Goal: Information Seeking & Learning: Learn about a topic

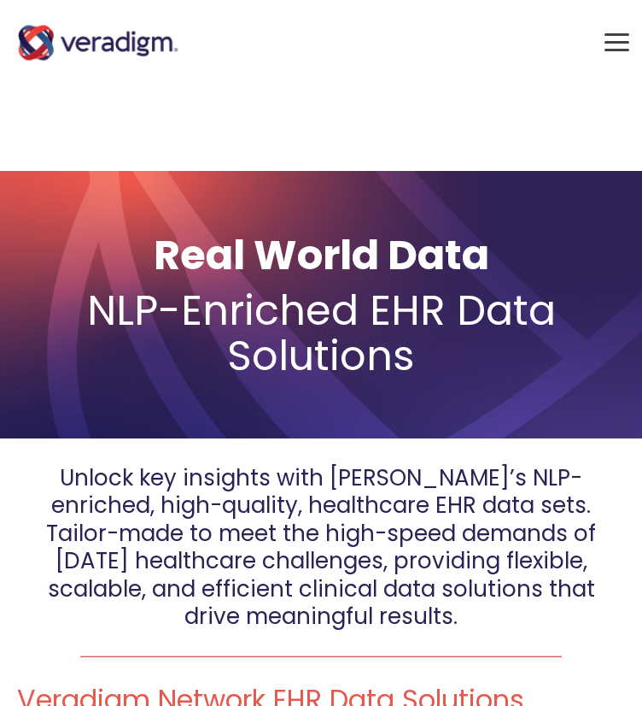
click at [618, 50] on span "Toggle Side Menu" at bounding box center [617, 50] width 25 height 3
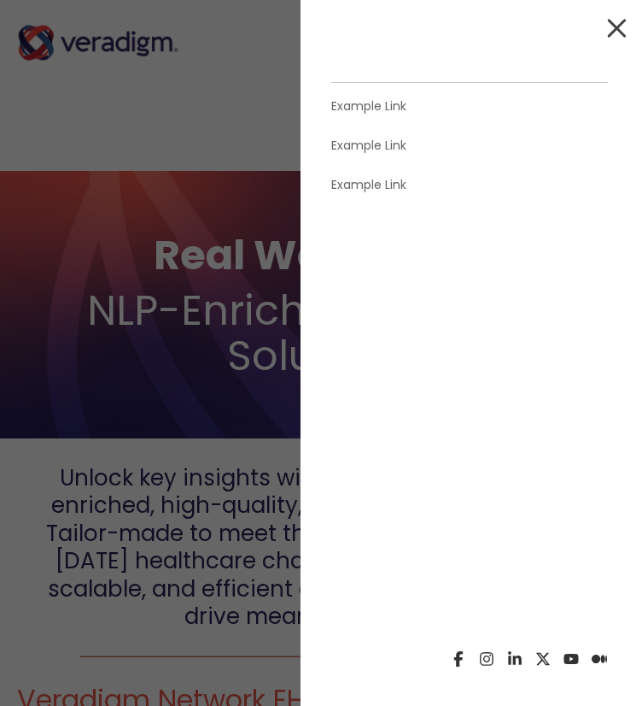
click at [168, 319] on span "NLP-Enriched EHR Data Solutions" at bounding box center [321, 333] width 469 height 103
click at [612, 32] on span "Toggle Side Menu" at bounding box center [616, 28] width 19 height 19
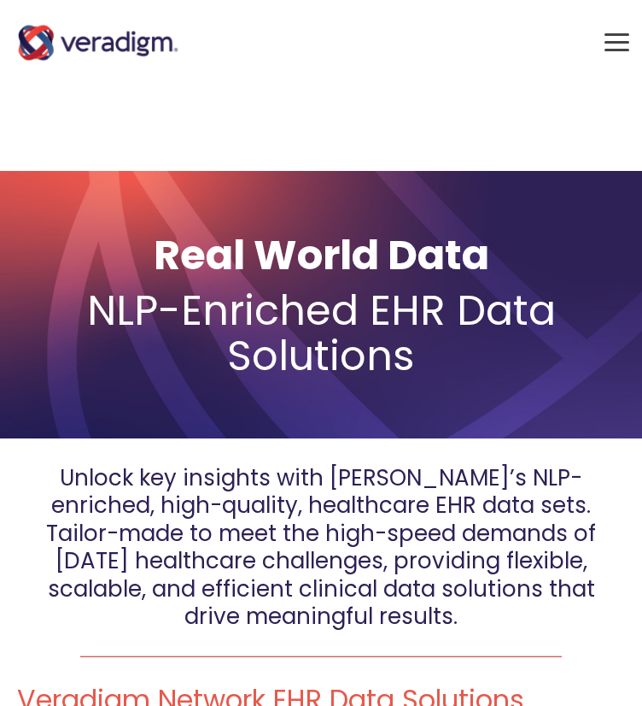
click at [38, 33] on img at bounding box center [98, 43] width 171 height 68
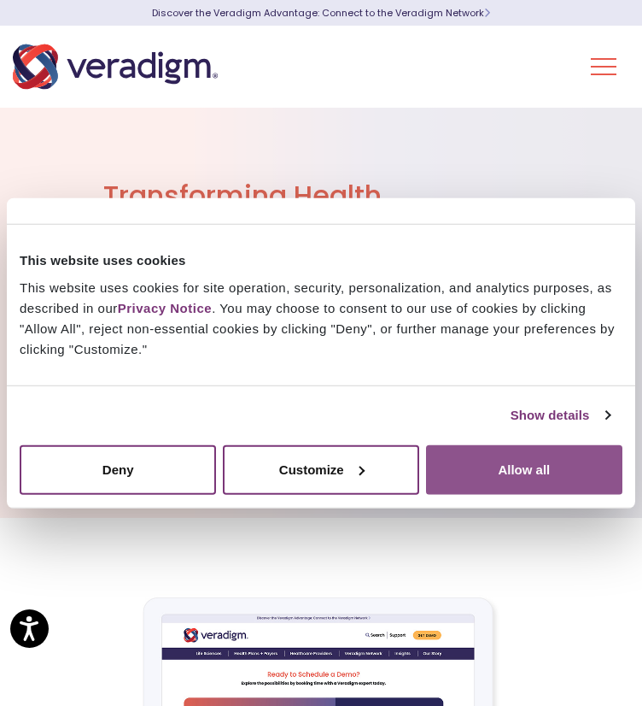
click at [523, 469] on button "Allow all" at bounding box center [524, 469] width 196 height 50
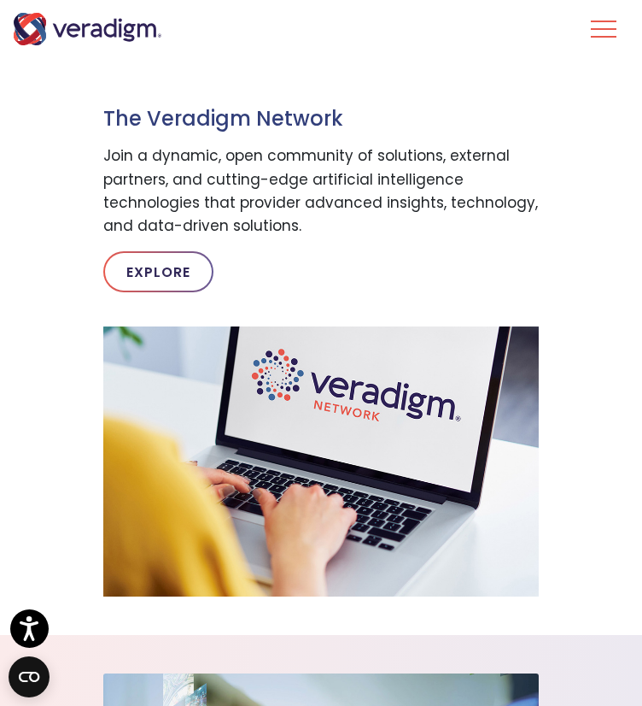
scroll to position [1210, 0]
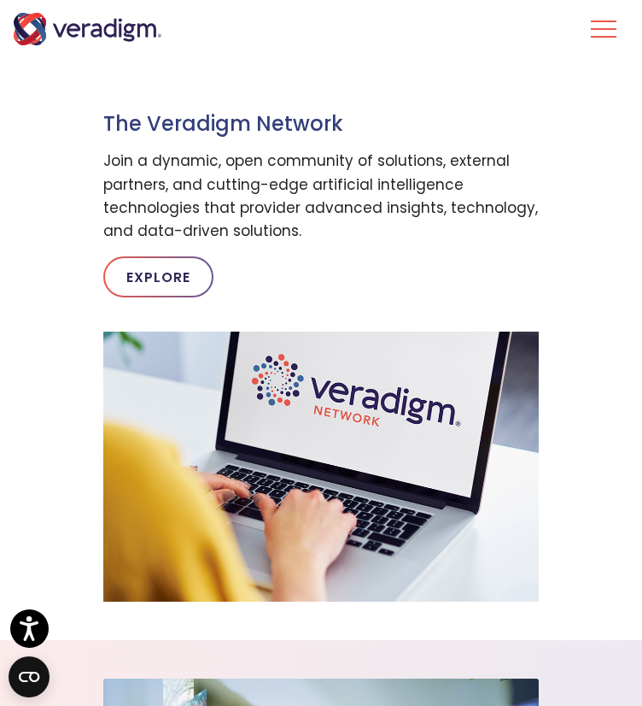
click at [603, 29] on button "Toggle Navigation Menu" at bounding box center [604, 29] width 26 height 44
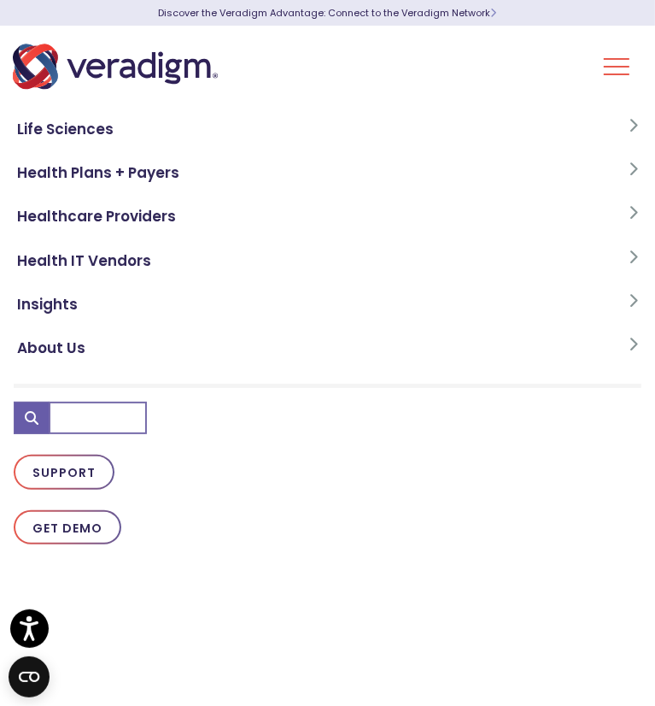
click at [542, 470] on li "Support" at bounding box center [328, 471] width 628 height 35
click at [622, 68] on button "Toggle Navigation Menu" at bounding box center [617, 66] width 26 height 44
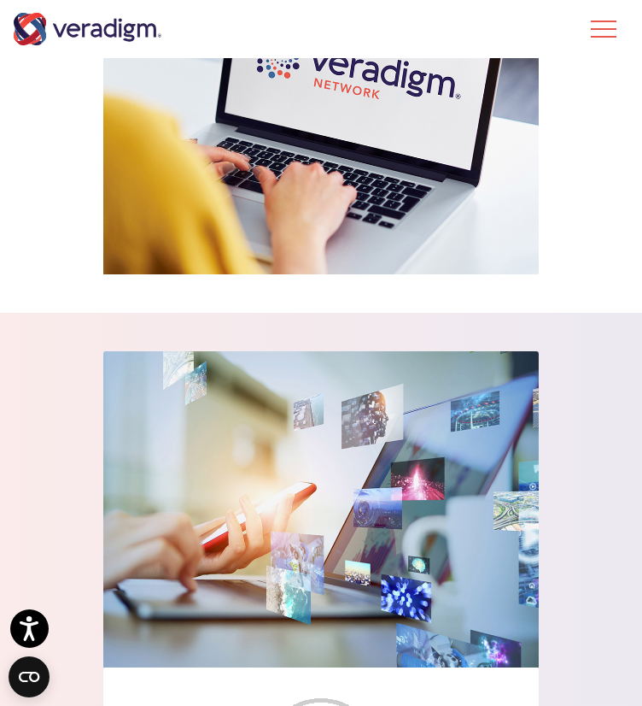
scroll to position [1465, 0]
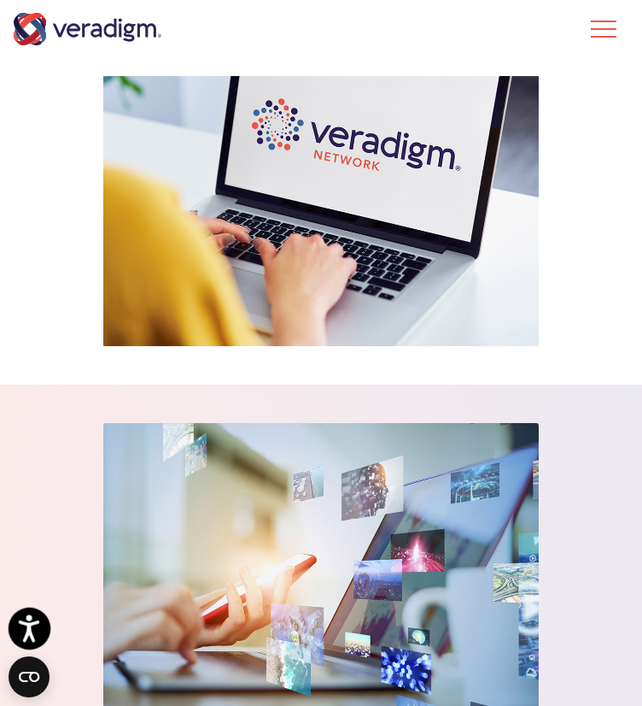
click at [31, 626] on icon "Open accessiBe: accessibility options, statement and help" at bounding box center [29, 631] width 21 height 22
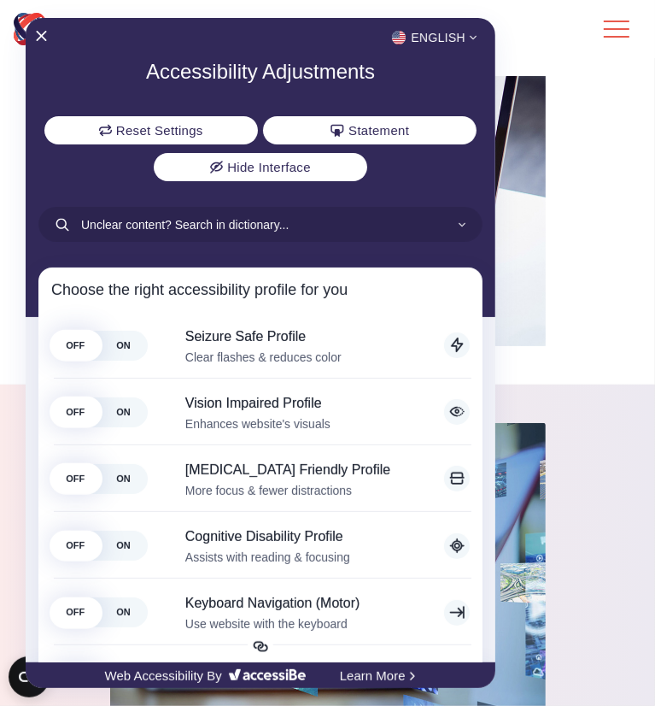
click at [16, 681] on div at bounding box center [327, 353] width 655 height 706
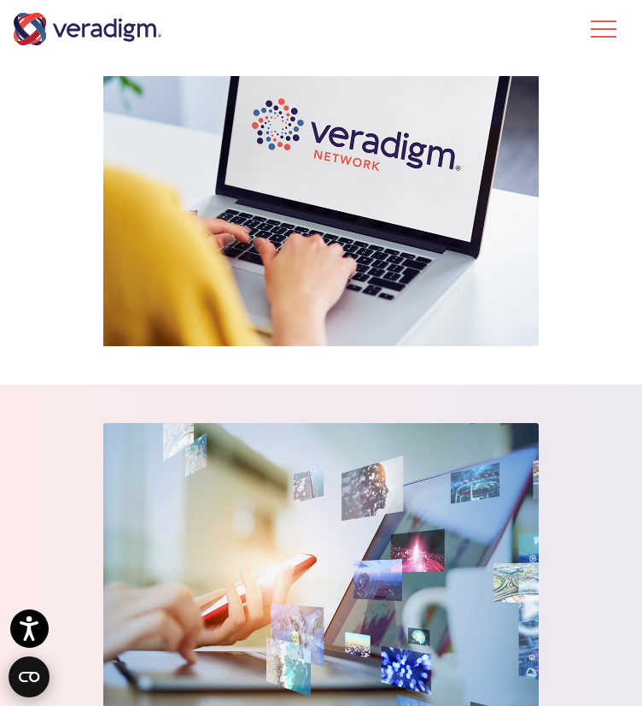
click at [23, 677] on circle "Open CMP widget" at bounding box center [29, 676] width 41 height 41
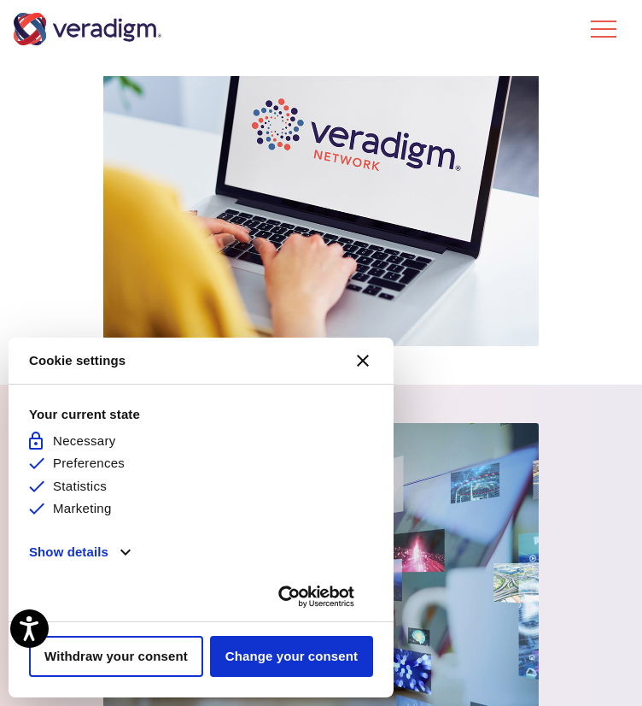
click at [45, 258] on div "The Veradigm Network Join a dynamic, open community of solutions, external part…" at bounding box center [321, 69] width 642 height 554
click at [361, 360] on icon "Close CMP widget" at bounding box center [363, 360] width 12 height 12
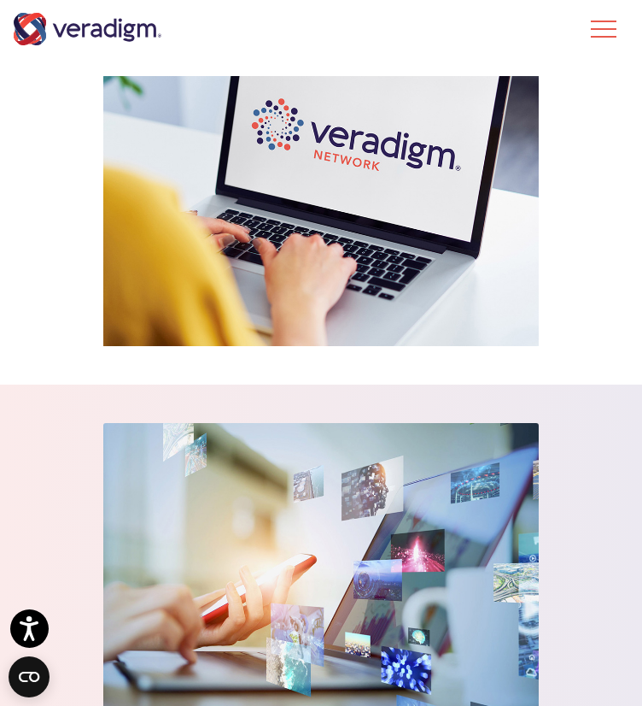
click at [610, 112] on div "The Veradigm Network Join a dynamic, open community of solutions, external part…" at bounding box center [321, 69] width 642 height 554
click at [588, 99] on div "The Veradigm Network Join a dynamic, open community of solutions, external part…" at bounding box center [321, 69] width 642 height 554
click at [38, 36] on img "Veradigm logo" at bounding box center [87, 29] width 149 height 32
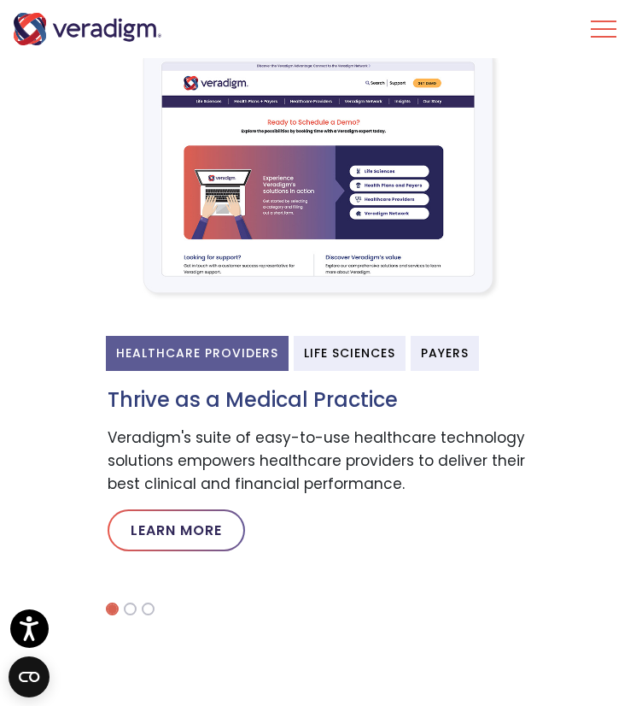
scroll to position [557, 0]
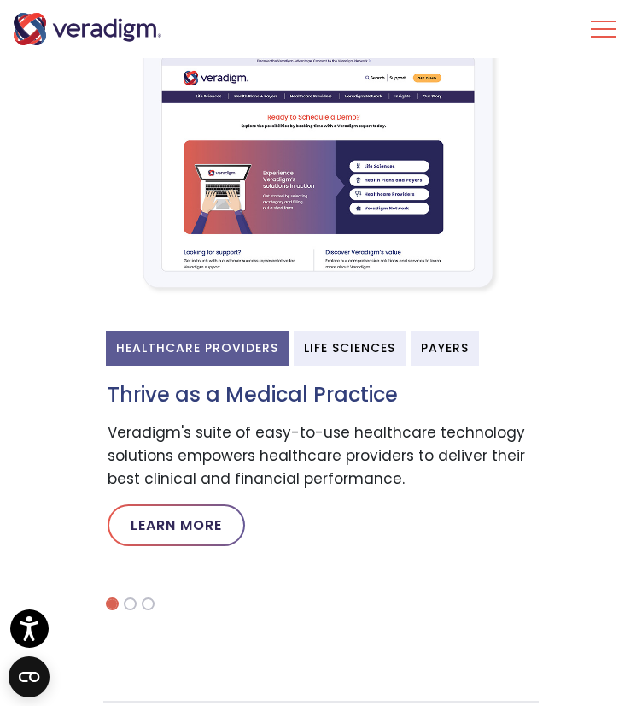
click at [606, 32] on button "Toggle Navigation Menu" at bounding box center [604, 29] width 26 height 44
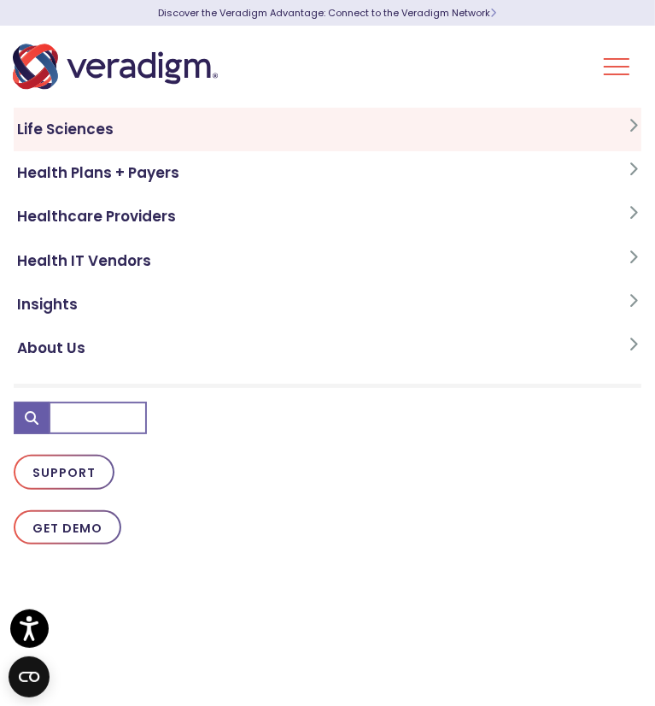
click at [615, 128] on link "Life Sciences" at bounding box center [328, 130] width 628 height 44
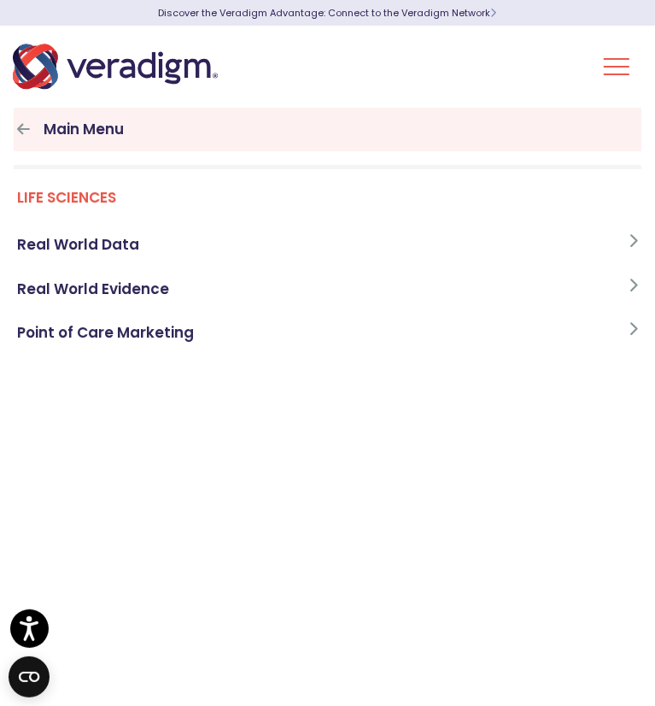
click at [305, 132] on link "Main Menu" at bounding box center [328, 130] width 628 height 44
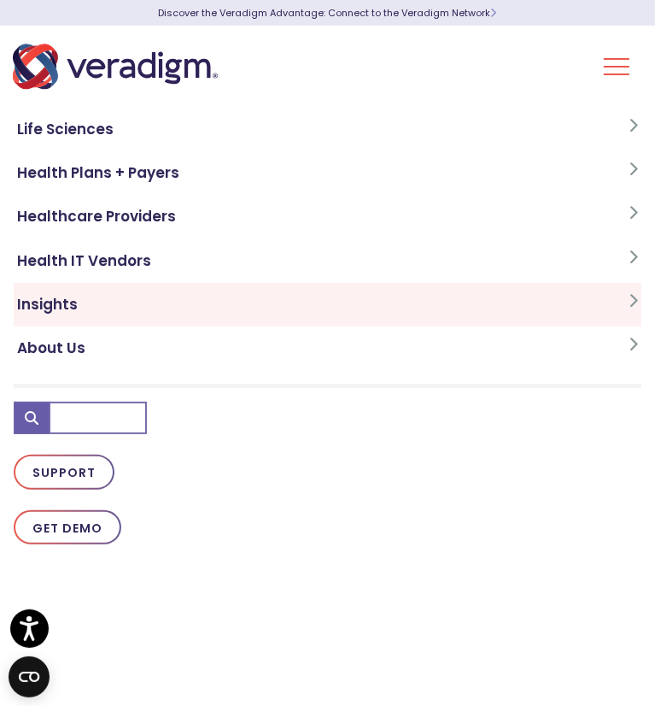
click at [269, 290] on link "Insights" at bounding box center [328, 305] width 628 height 44
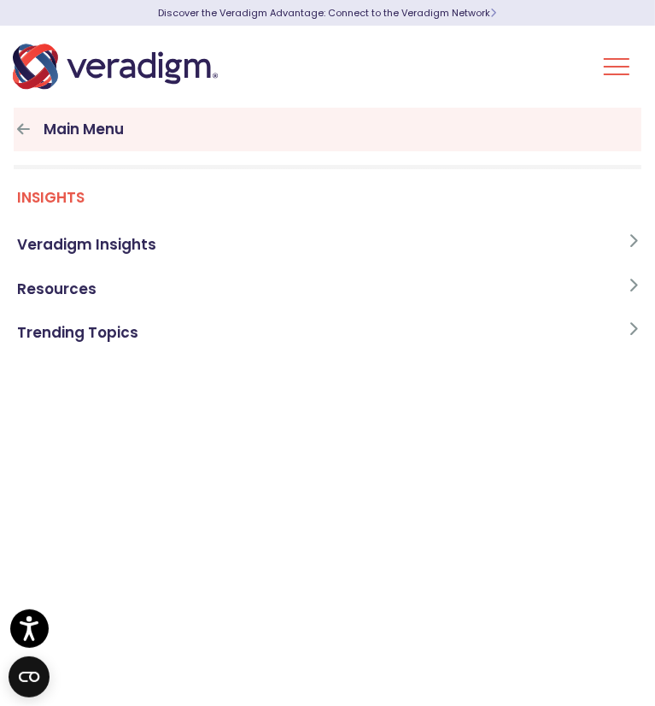
click at [243, 129] on link "Main Menu" at bounding box center [328, 130] width 628 height 44
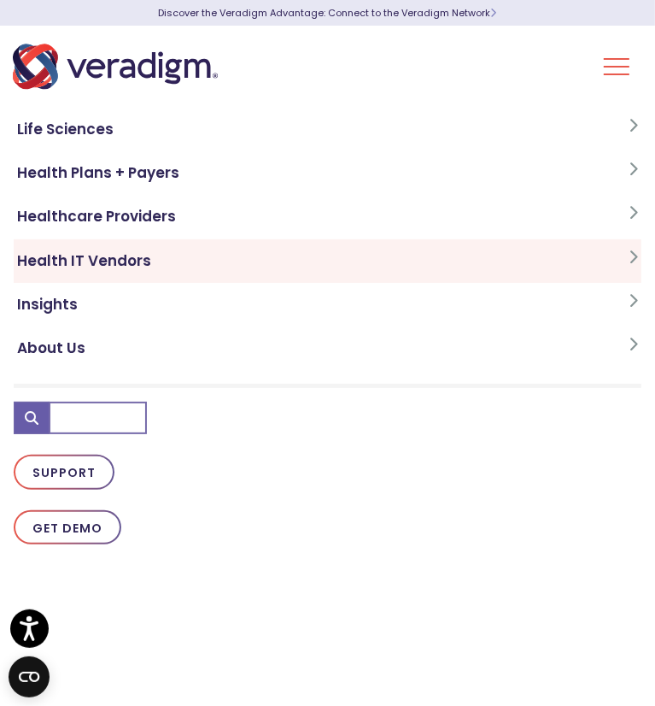
click at [208, 259] on link "Health IT Vendors" at bounding box center [328, 261] width 628 height 44
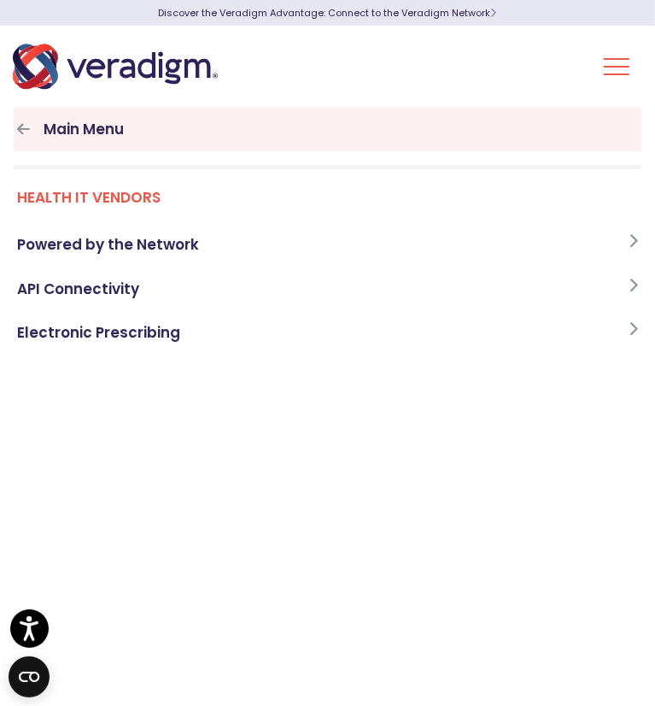
click at [195, 132] on link "Main Menu" at bounding box center [328, 130] width 628 height 44
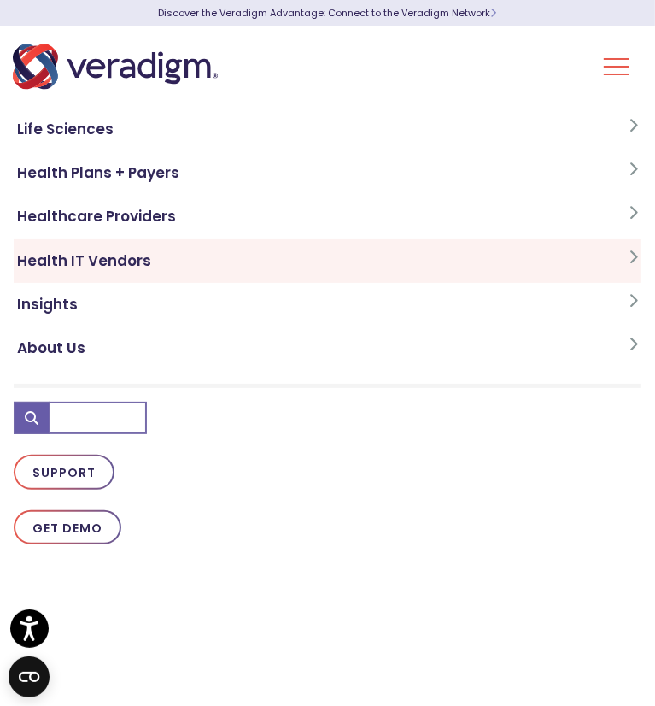
click at [195, 259] on link "Health IT Vendors" at bounding box center [328, 261] width 628 height 44
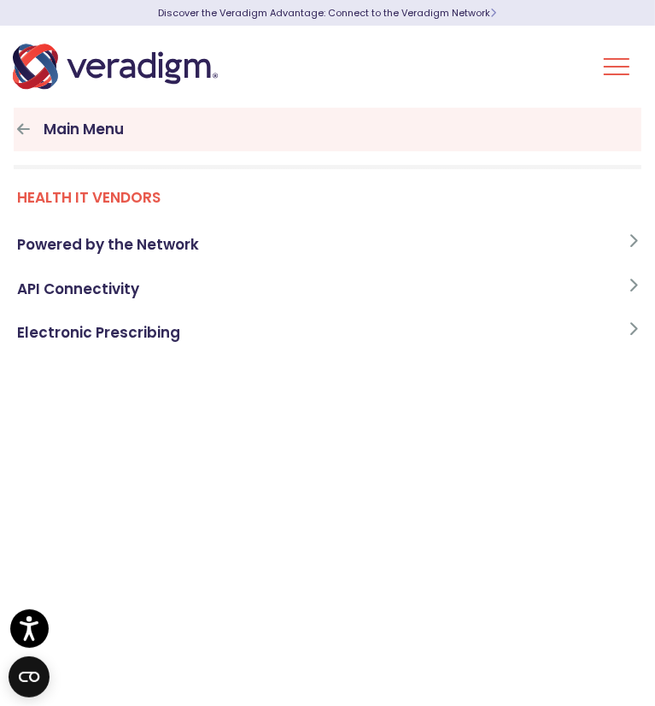
click at [202, 117] on link "Main Menu" at bounding box center [328, 130] width 628 height 44
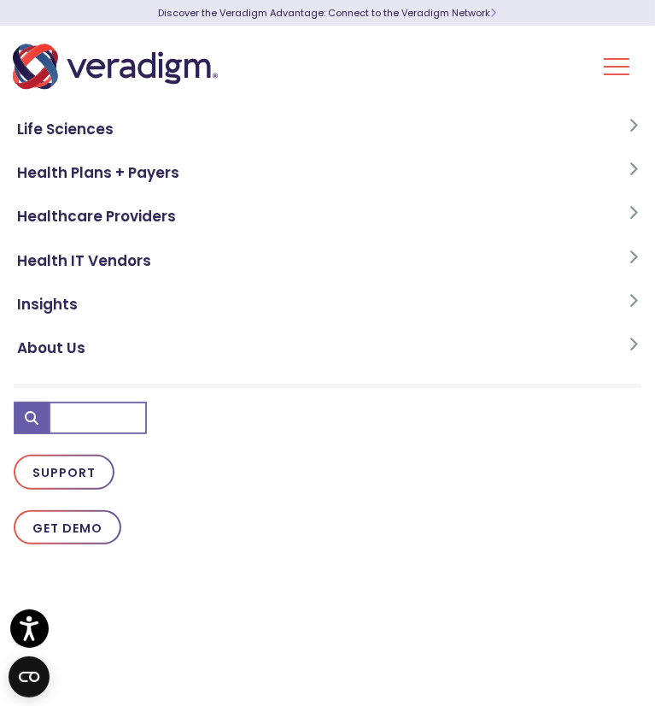
click at [612, 76] on button "Toggle Navigation Menu" at bounding box center [617, 66] width 26 height 44
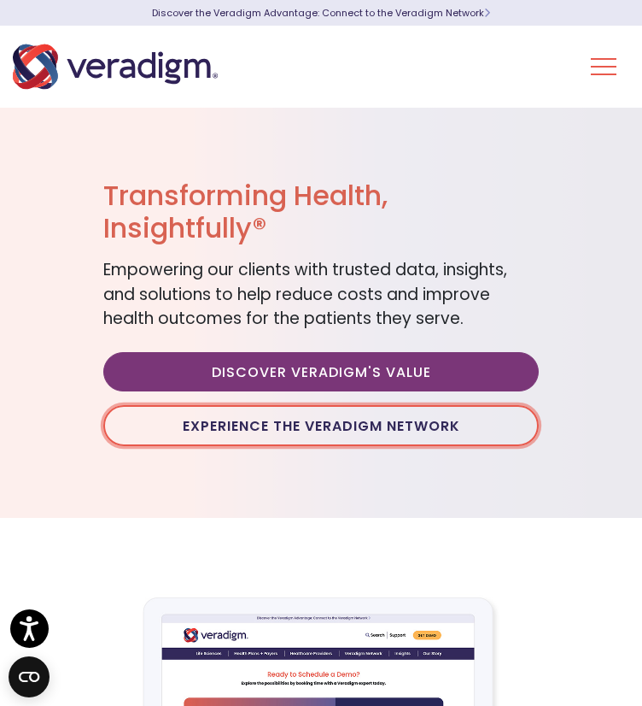
click at [472, 426] on link "Experience the Veradigm Network" at bounding box center [321, 425] width 436 height 41
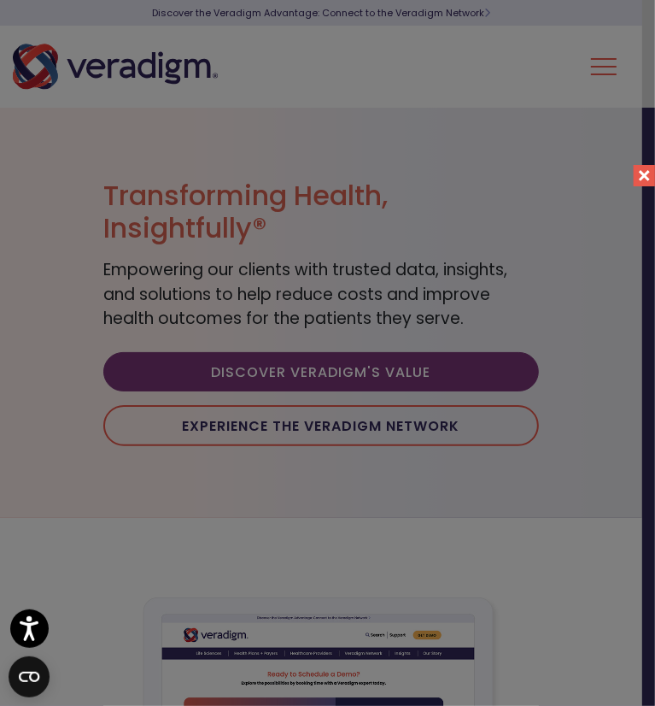
click at [639, 170] on button "Close" at bounding box center [644, 175] width 21 height 21
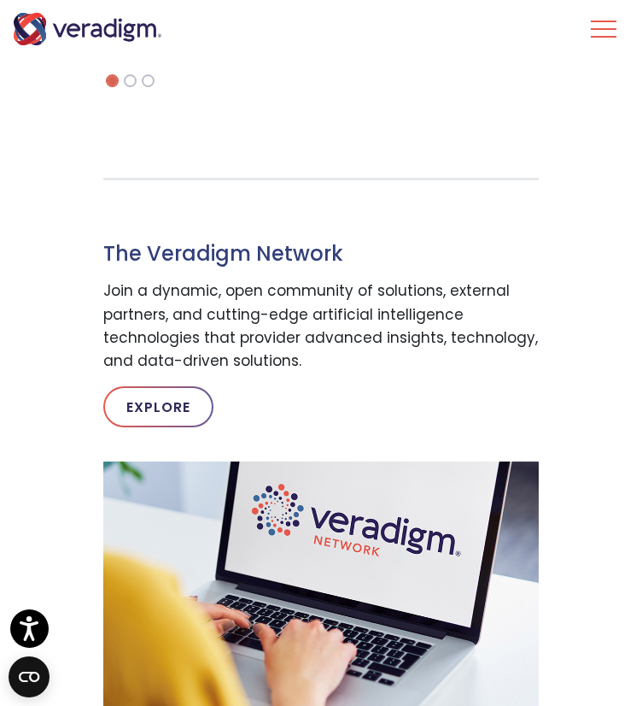
scroll to position [1088, 0]
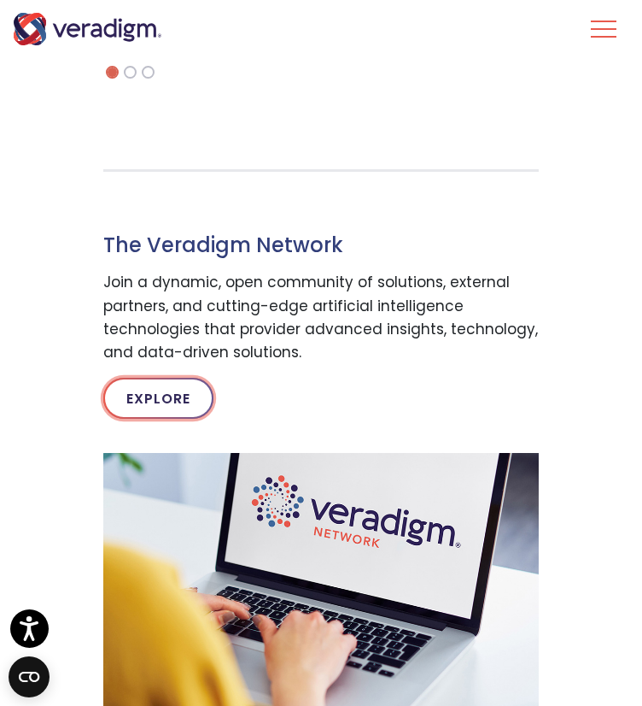
click at [167, 392] on link "Explore" at bounding box center [158, 398] width 110 height 41
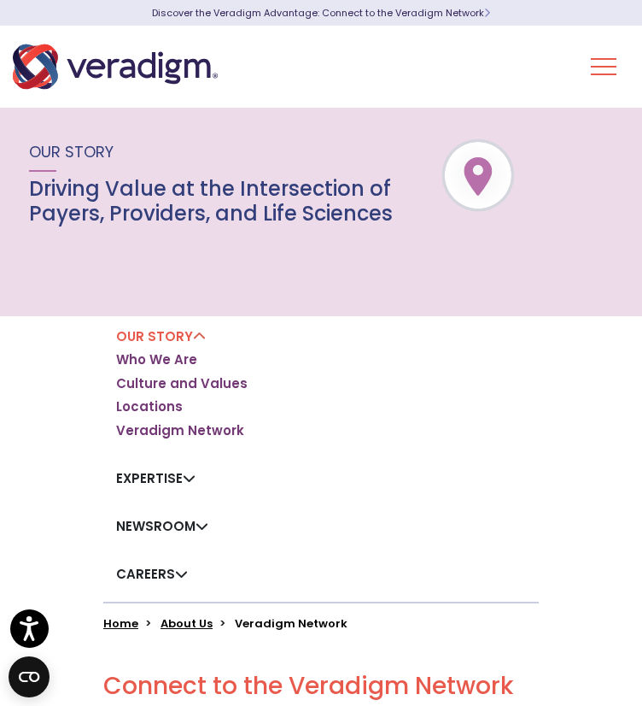
click at [185, 478] on link "Expertise" at bounding box center [155, 478] width 79 height 18
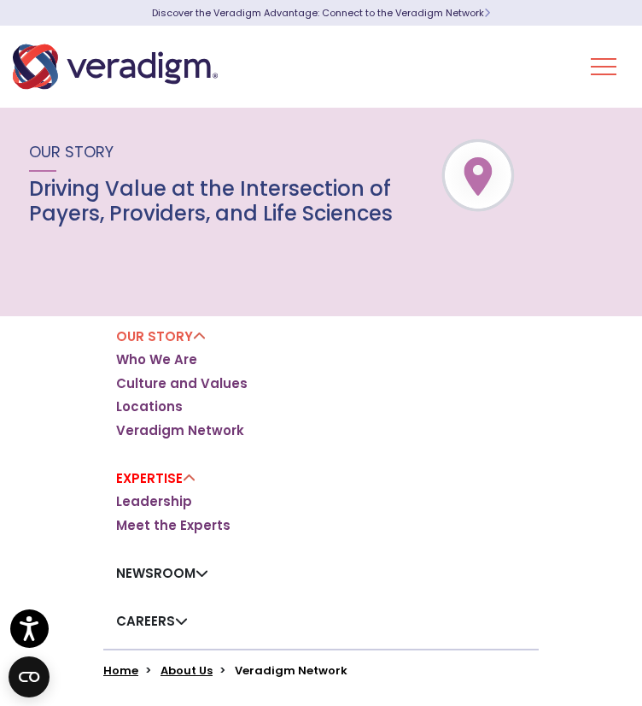
click at [184, 478] on link "Expertise" at bounding box center [155, 478] width 79 height 18
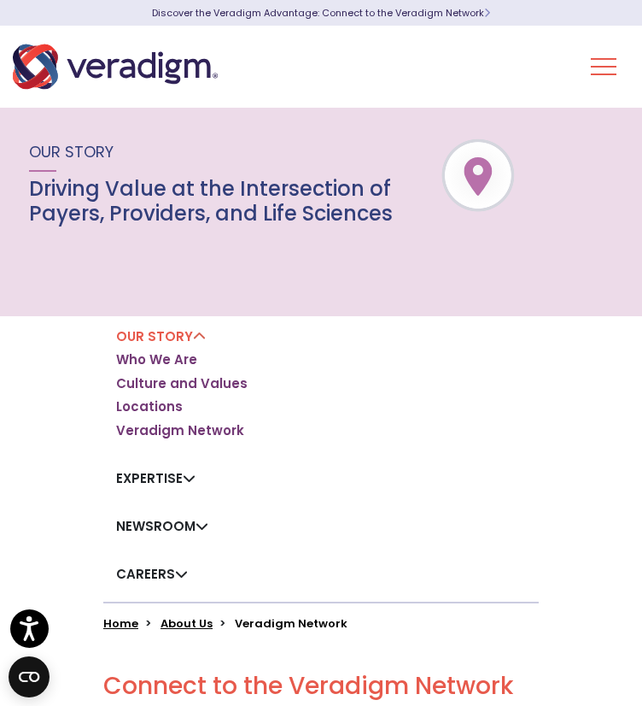
click at [202, 522] on link "Newsroom" at bounding box center [162, 526] width 92 height 18
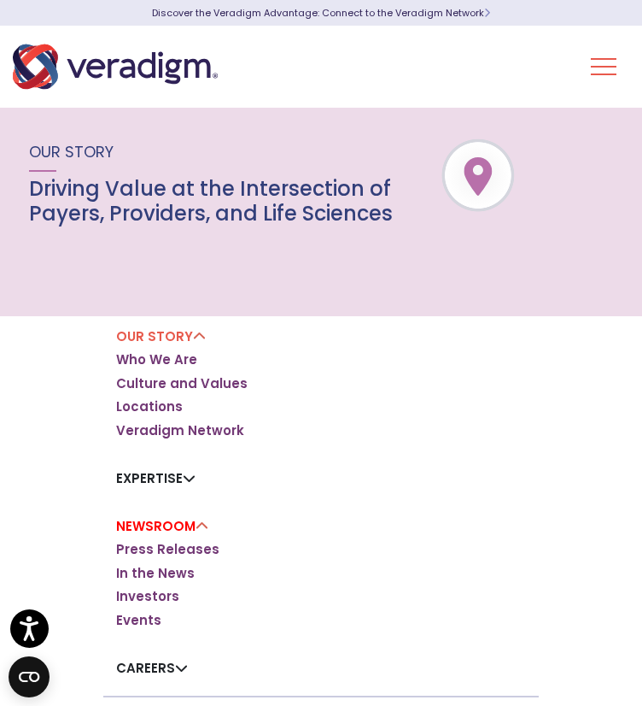
click at [202, 522] on link "Newsroom" at bounding box center [162, 526] width 92 height 18
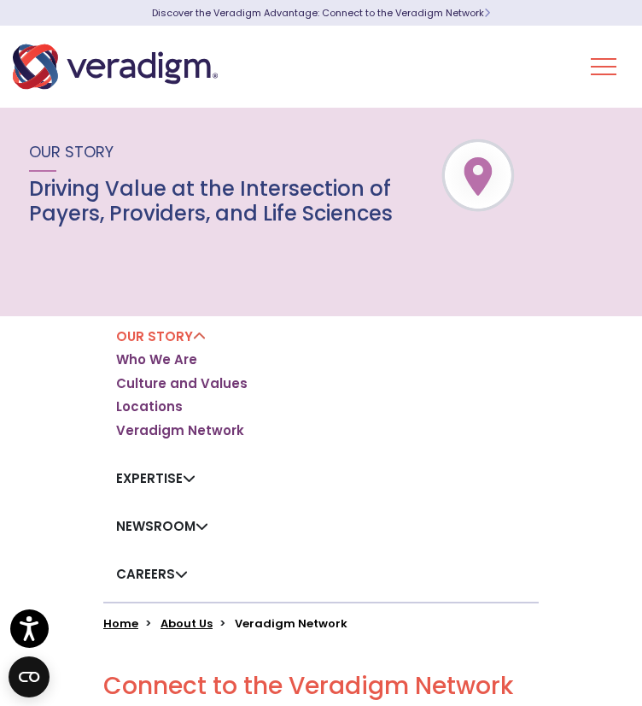
click at [180, 575] on link "Careers" at bounding box center [152, 574] width 72 height 18
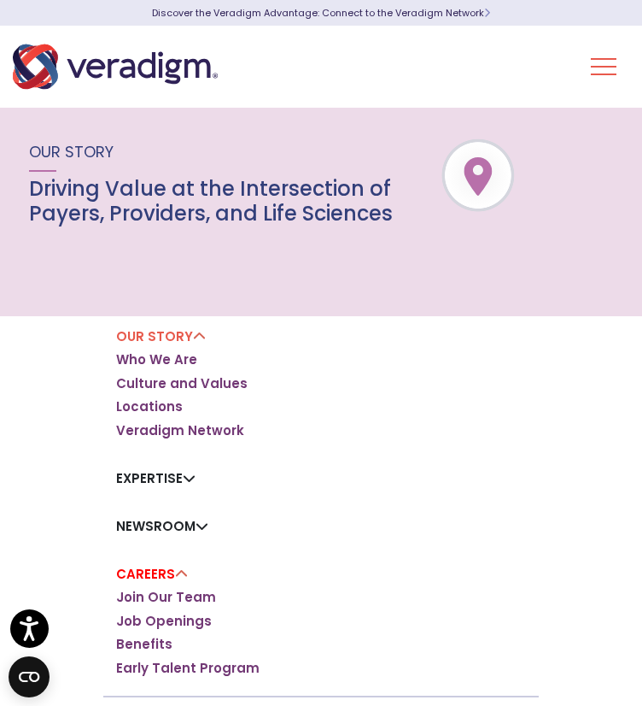
click at [180, 575] on link "Careers" at bounding box center [152, 574] width 72 height 18
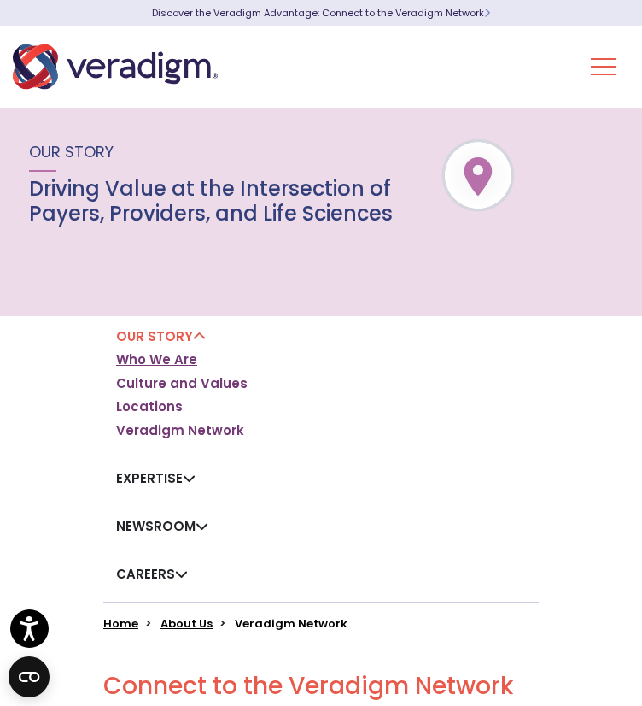
click at [155, 356] on link "Who We Are" at bounding box center [156, 359] width 81 height 17
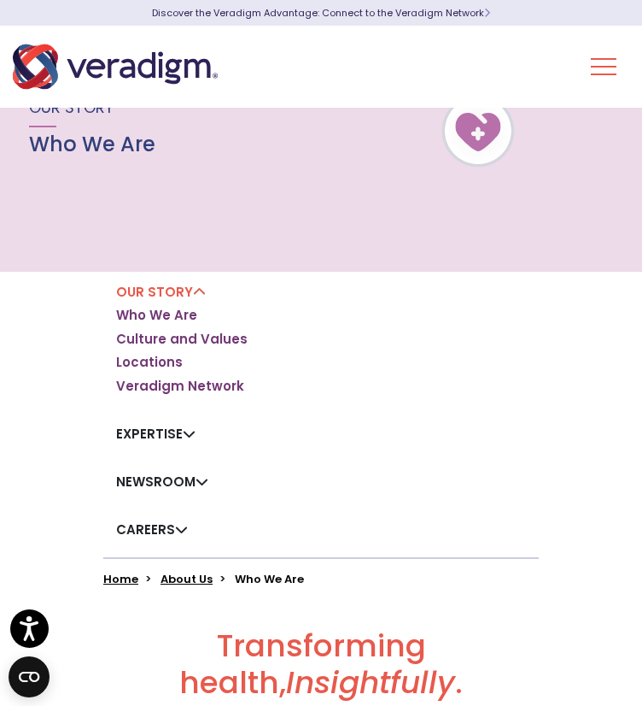
scroll to position [41, 0]
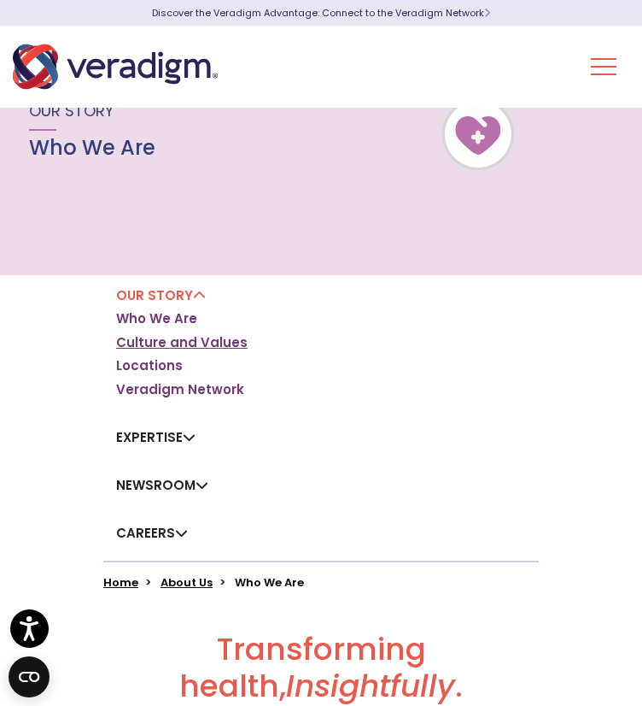
click at [170, 338] on link "Culture and Values" at bounding box center [182, 342] width 132 height 17
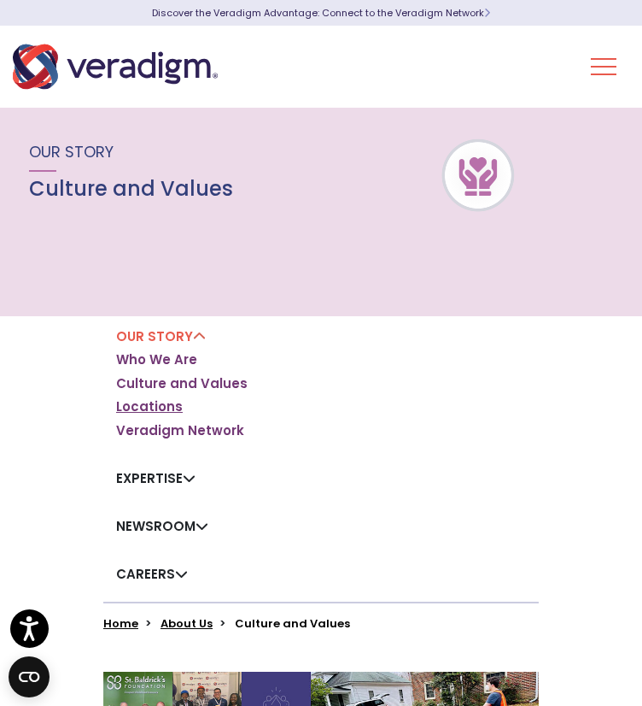
click at [153, 401] on link "Locations" at bounding box center [149, 406] width 67 height 17
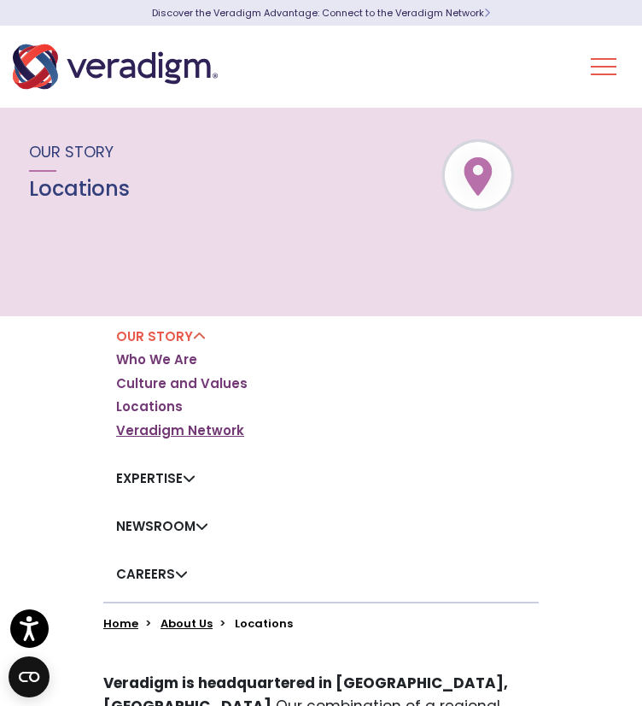
click at [171, 429] on link "Veradigm Network" at bounding box center [180, 430] width 128 height 17
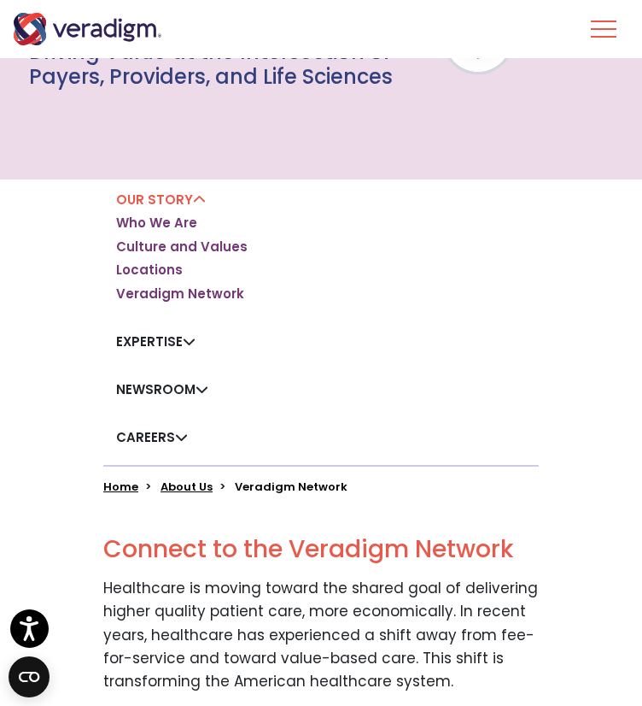
scroll to position [135, 0]
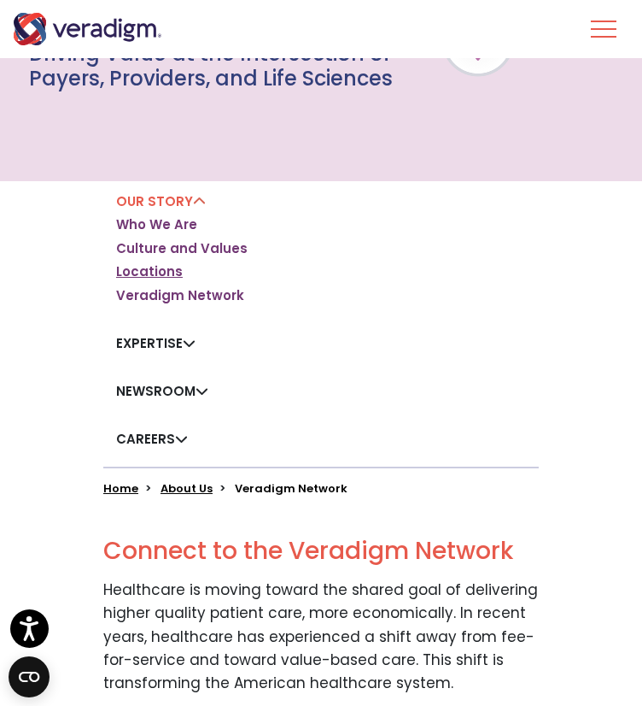
click at [154, 267] on link "Locations" at bounding box center [149, 271] width 67 height 17
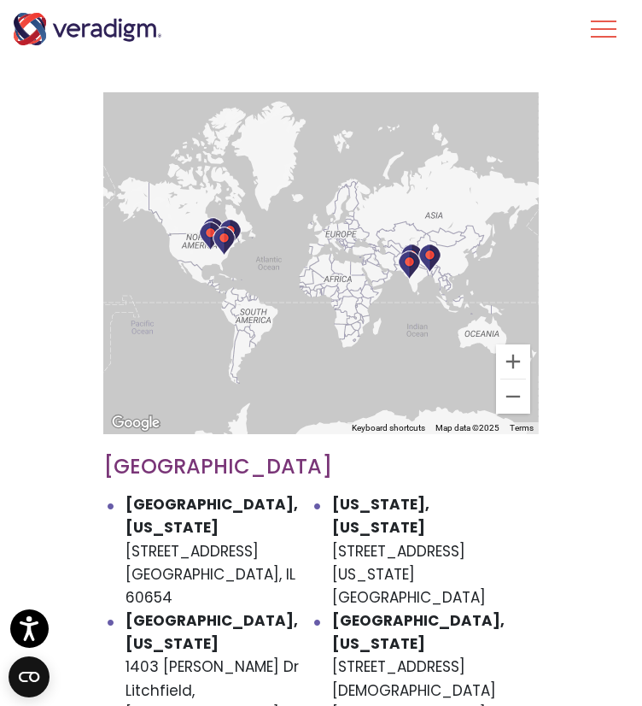
scroll to position [711, 0]
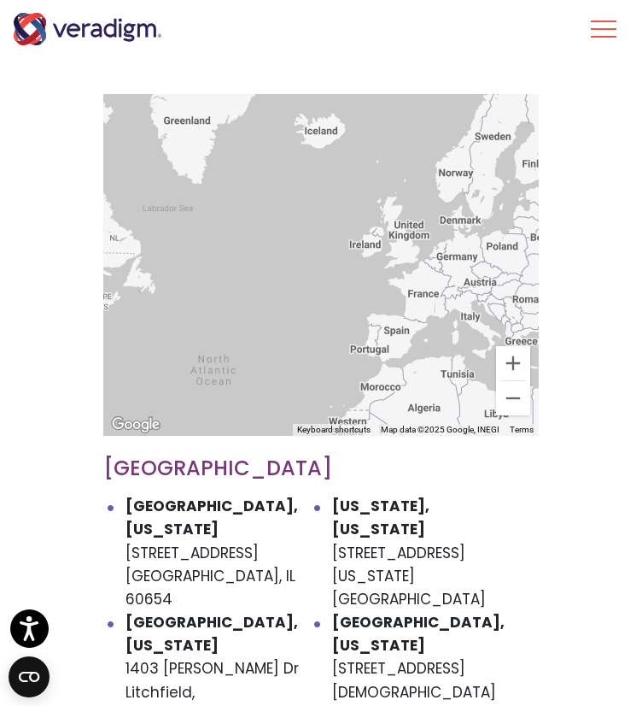
click at [402, 334] on div at bounding box center [321, 265] width 436 height 342
click at [393, 329] on div at bounding box center [321, 265] width 436 height 342
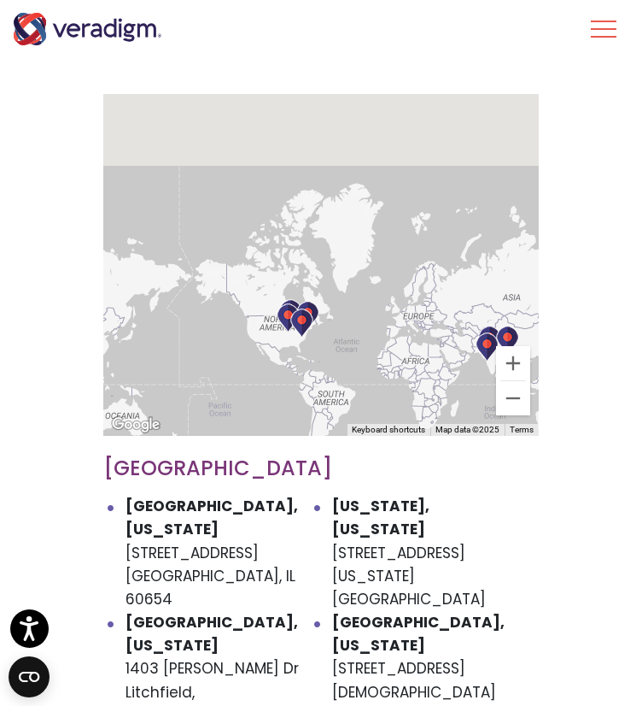
click at [395, 331] on div at bounding box center [321, 265] width 436 height 342
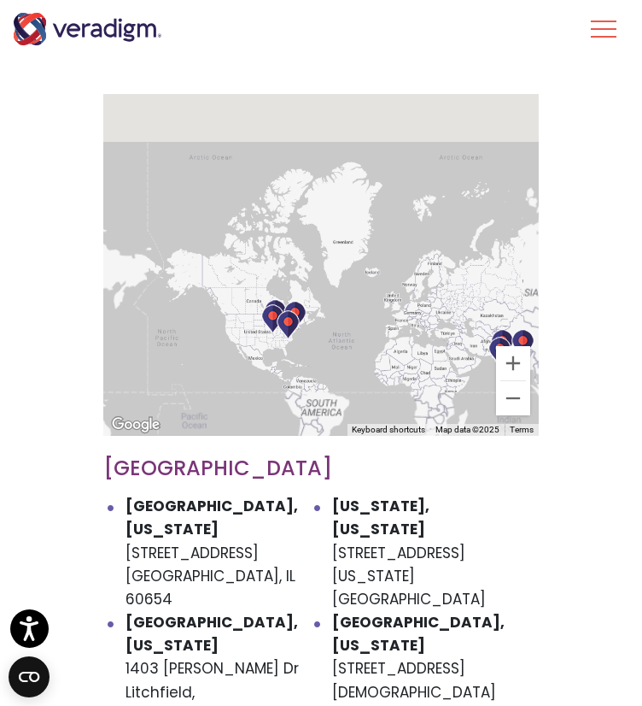
click at [395, 331] on div at bounding box center [321, 265] width 436 height 342
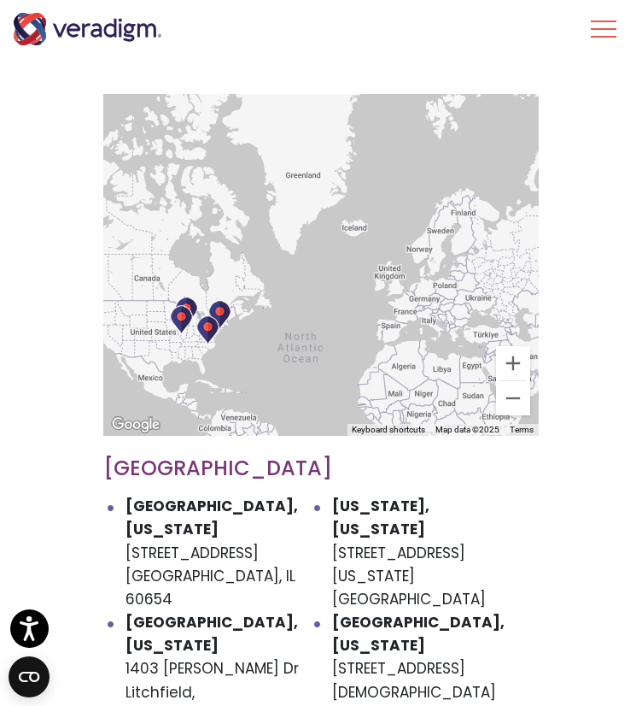
click at [390, 326] on div at bounding box center [321, 265] width 436 height 342
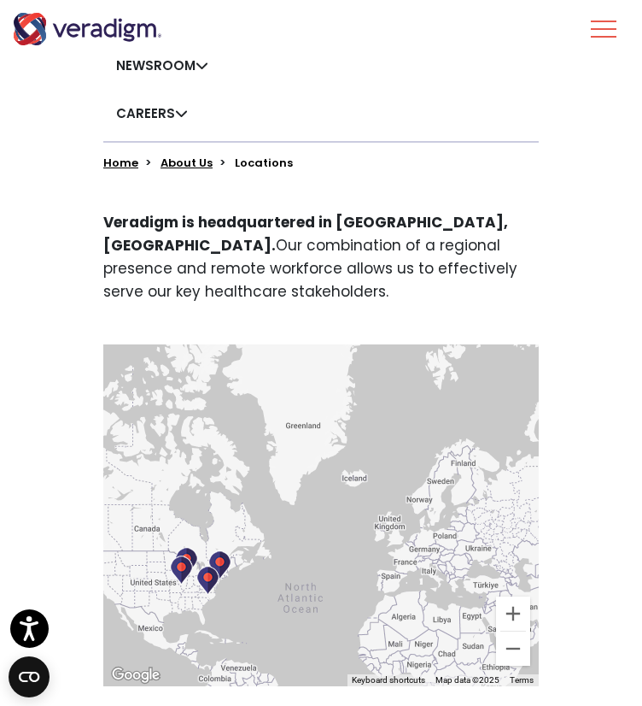
scroll to position [460, 0]
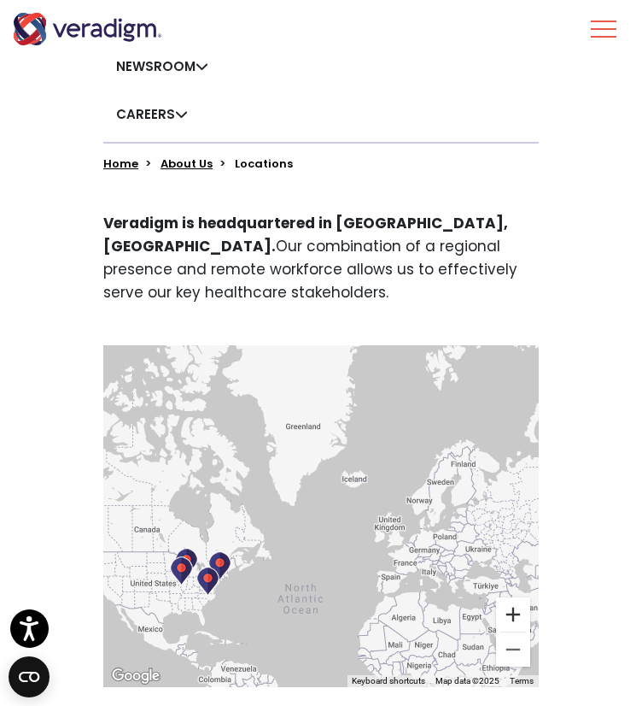
click at [509, 612] on button "Zoom in" at bounding box center [513, 614] width 34 height 34
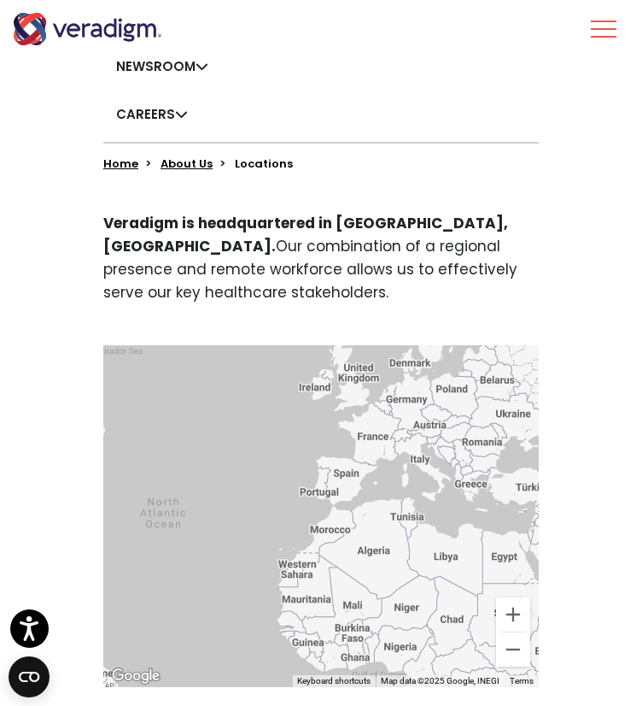
drag, startPoint x: 420, startPoint y: 602, endPoint x: 295, endPoint y: 431, distance: 212.0
click at [295, 431] on div at bounding box center [321, 516] width 436 height 342
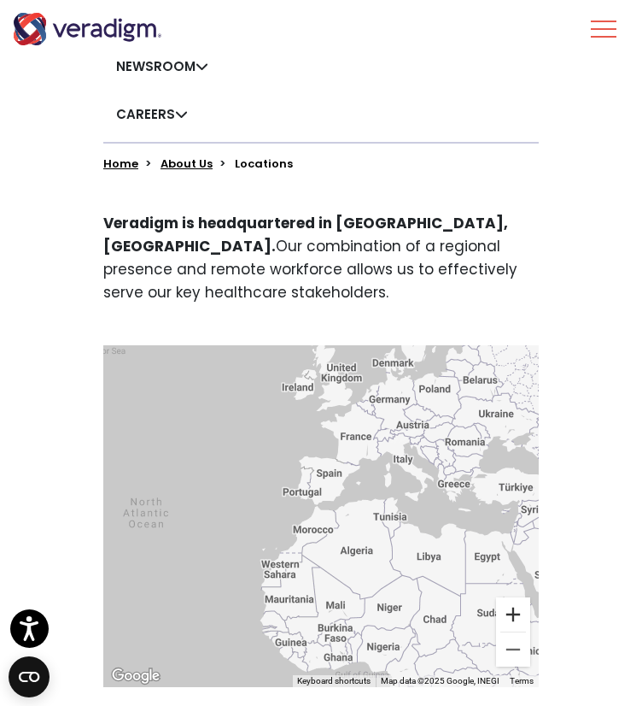
click at [507, 612] on button "Zoom in" at bounding box center [513, 614] width 34 height 34
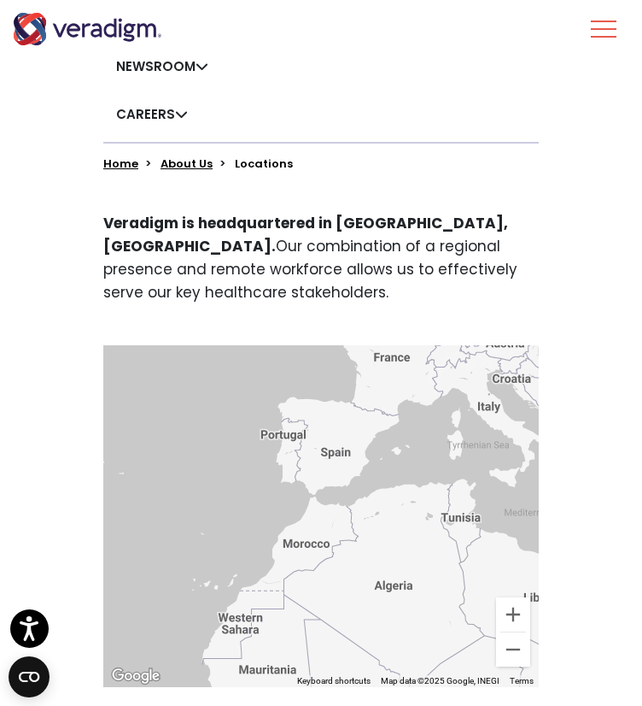
click at [334, 455] on div at bounding box center [321, 516] width 436 height 342
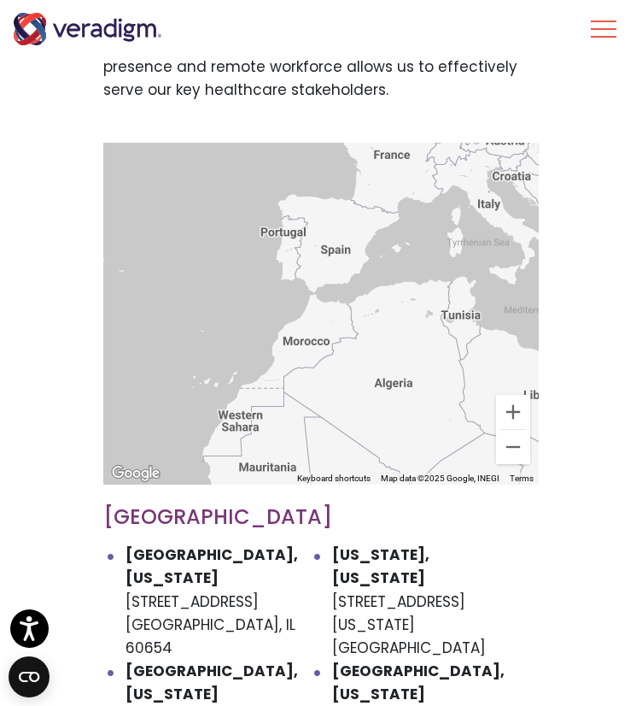
scroll to position [663, 0]
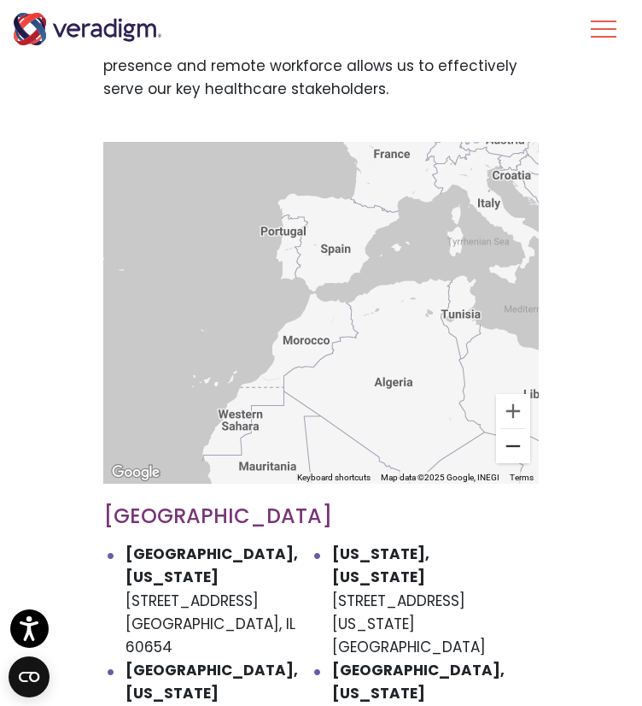
click at [512, 445] on button "Zoom out" at bounding box center [513, 446] width 34 height 34
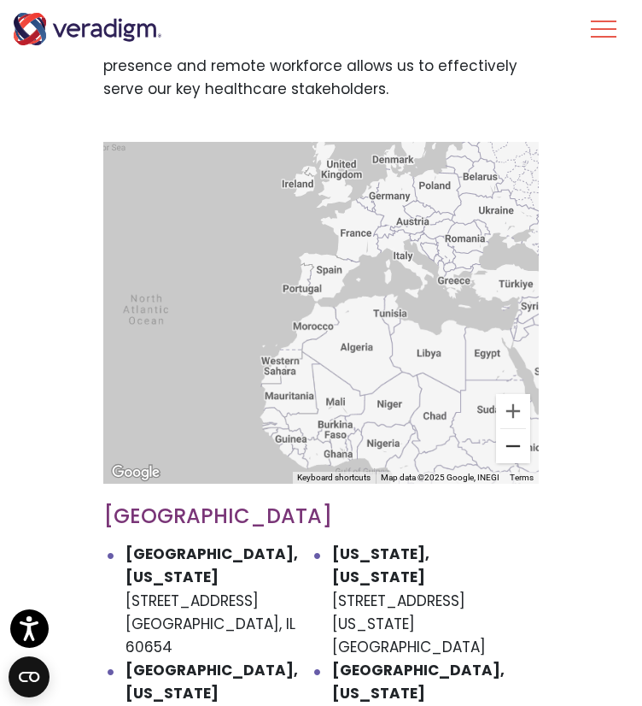
click at [512, 445] on button "Zoom out" at bounding box center [513, 446] width 34 height 34
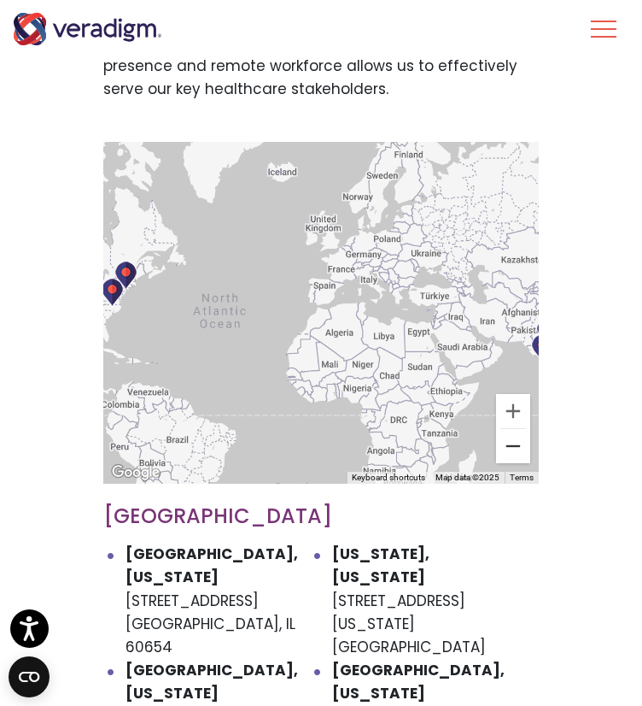
click at [512, 445] on button "Zoom out" at bounding box center [513, 446] width 34 height 34
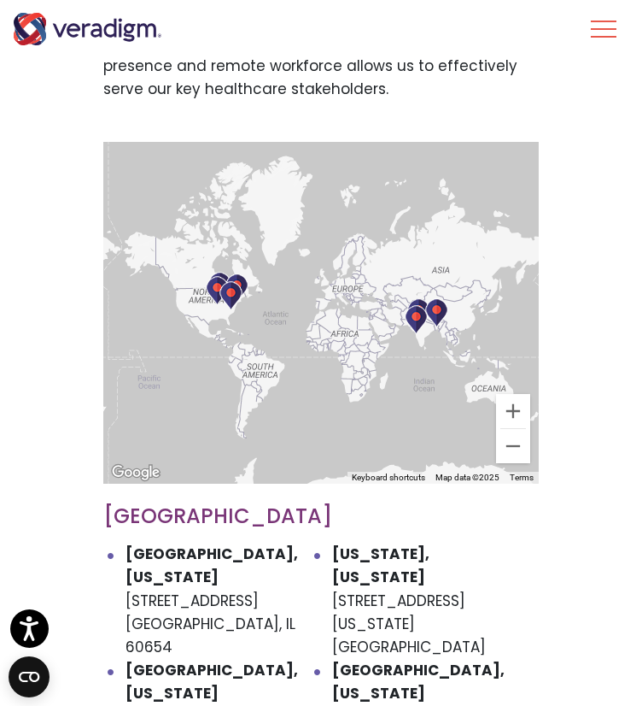
click at [228, 295] on img at bounding box center [231, 295] width 23 height 29
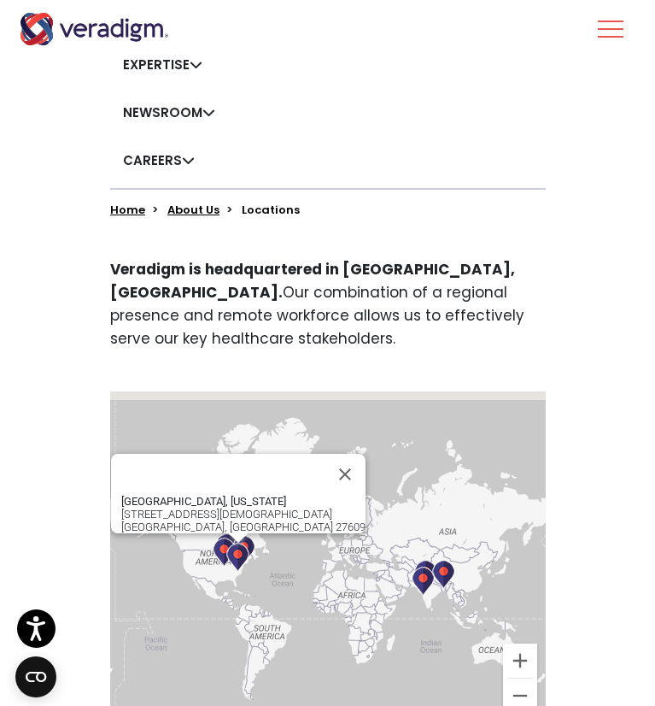
scroll to position [0, 0]
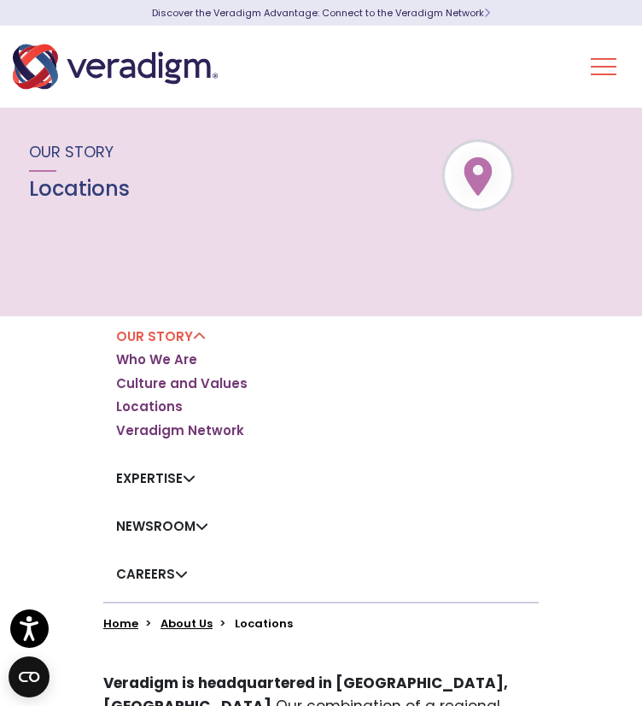
click at [606, 64] on button "Toggle Navigation Menu" at bounding box center [604, 66] width 26 height 44
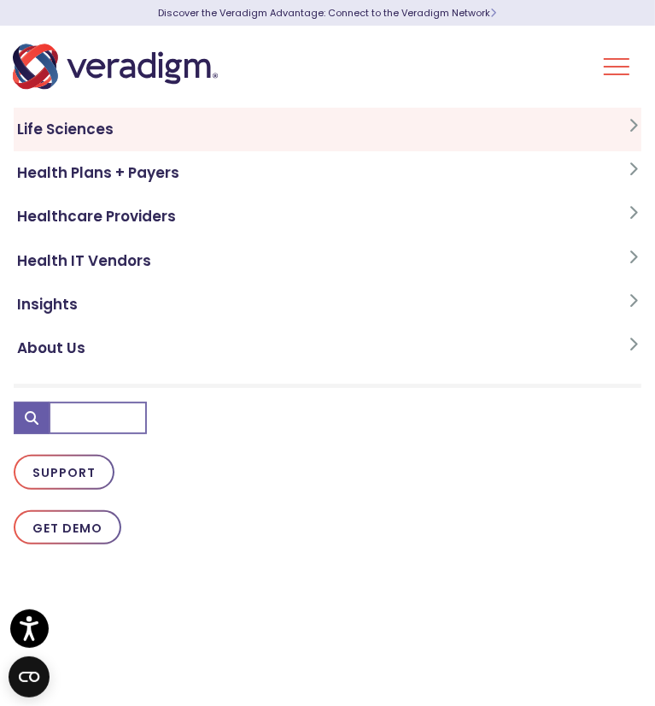
click at [195, 132] on link "Life Sciences" at bounding box center [328, 130] width 628 height 44
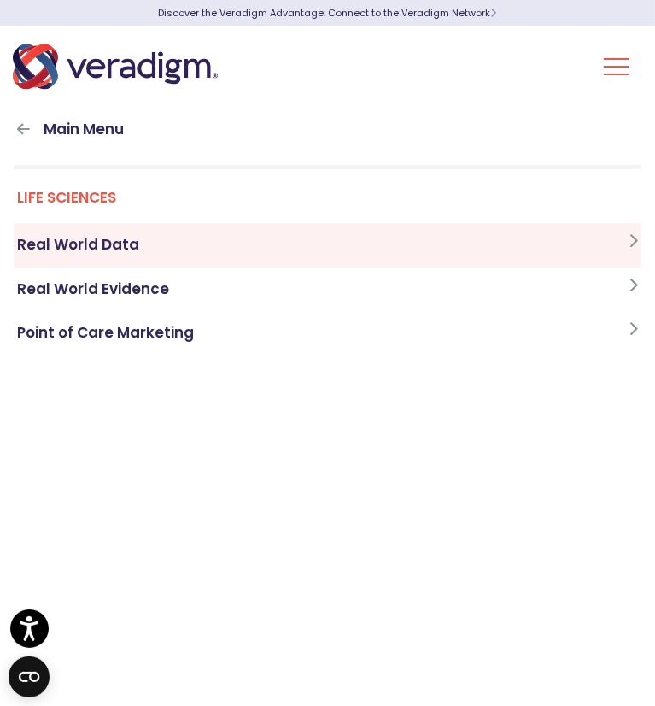
click at [153, 240] on link "Real World Data" at bounding box center [328, 245] width 628 height 44
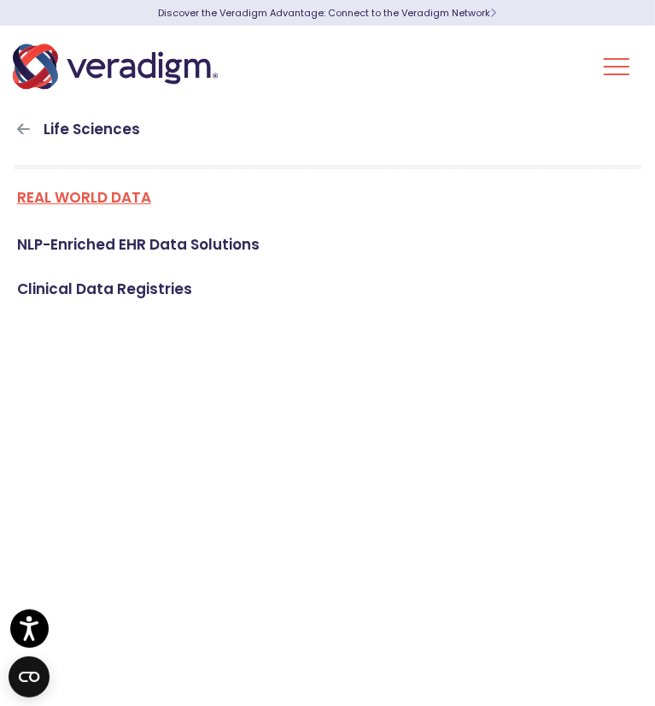
click at [120, 198] on link "Real World Data" at bounding box center [328, 203] width 628 height 40
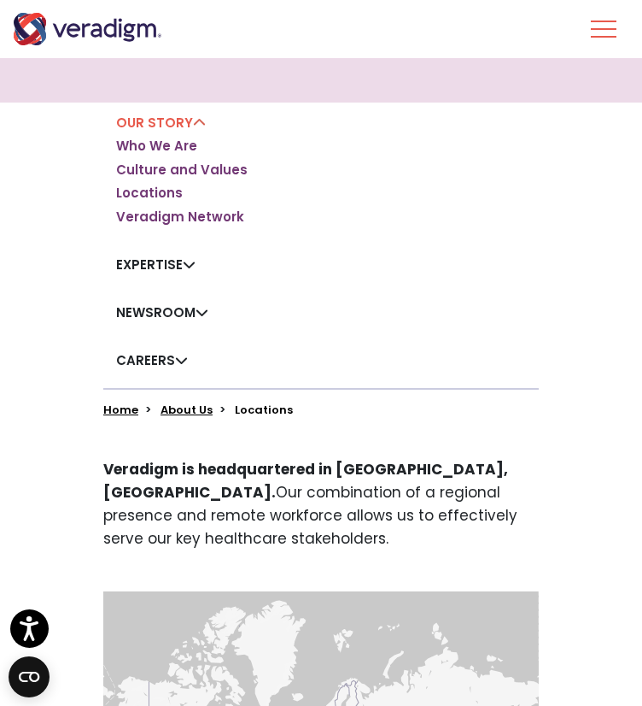
scroll to position [208, 0]
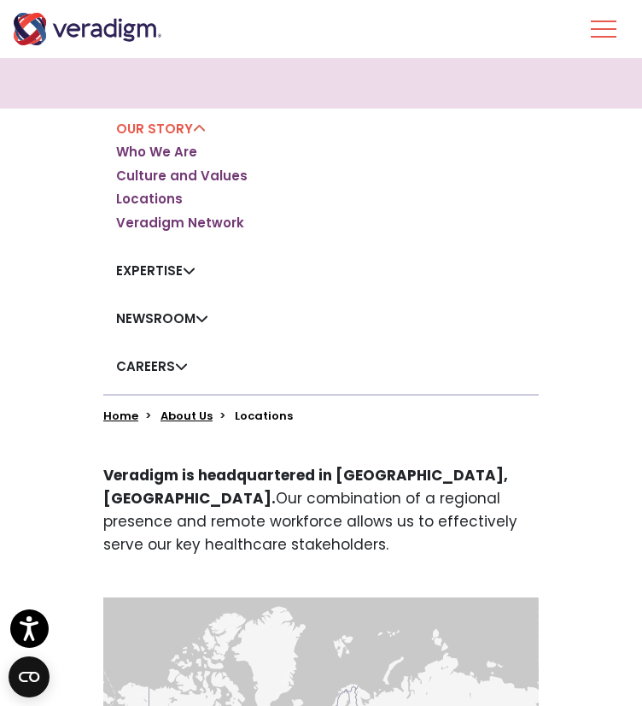
click at [176, 272] on link "Expertise" at bounding box center [155, 270] width 79 height 18
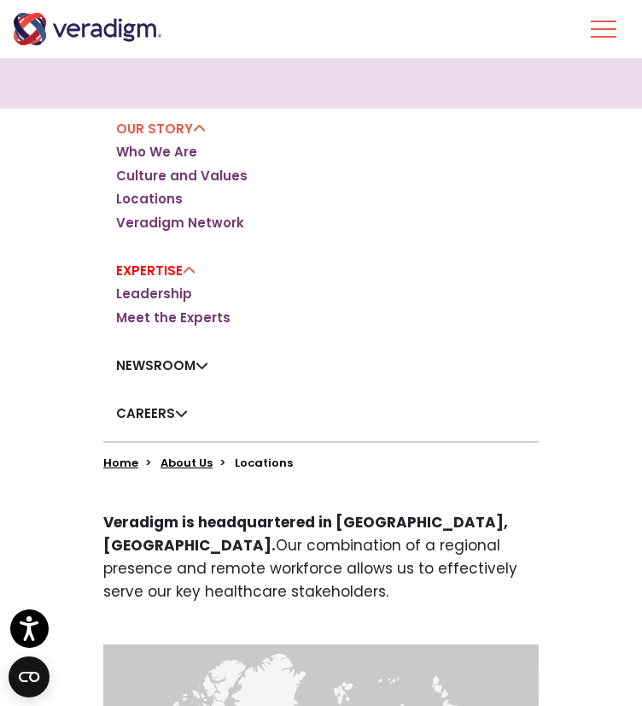
click at [202, 366] on link "Newsroom" at bounding box center [162, 365] width 92 height 18
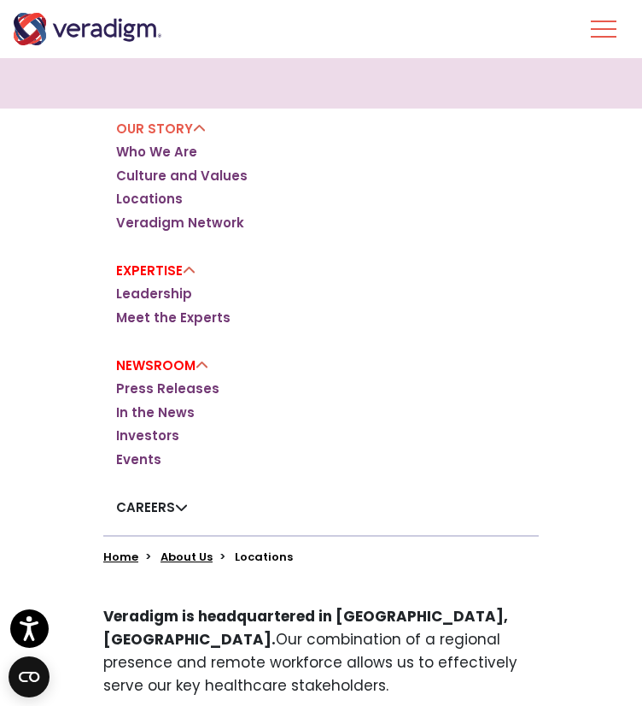
click at [183, 506] on link "Careers" at bounding box center [152, 507] width 72 height 18
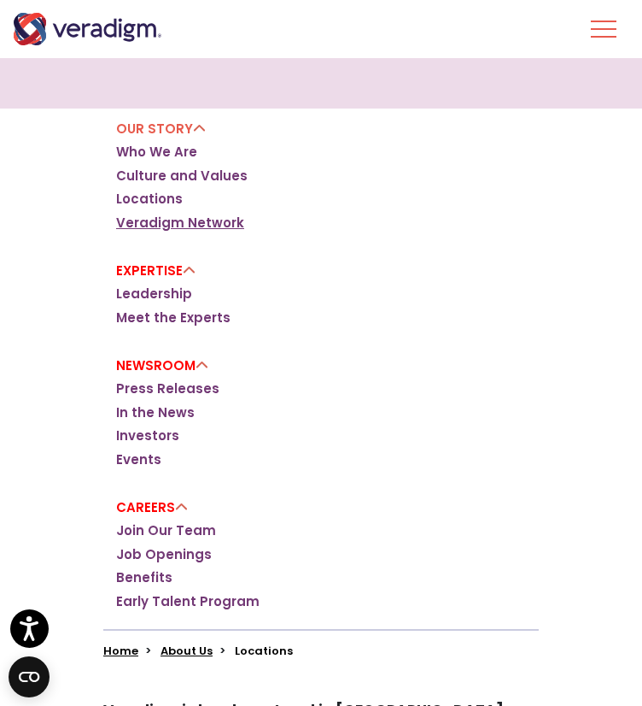
click at [161, 223] on link "Veradigm Network" at bounding box center [180, 222] width 128 height 17
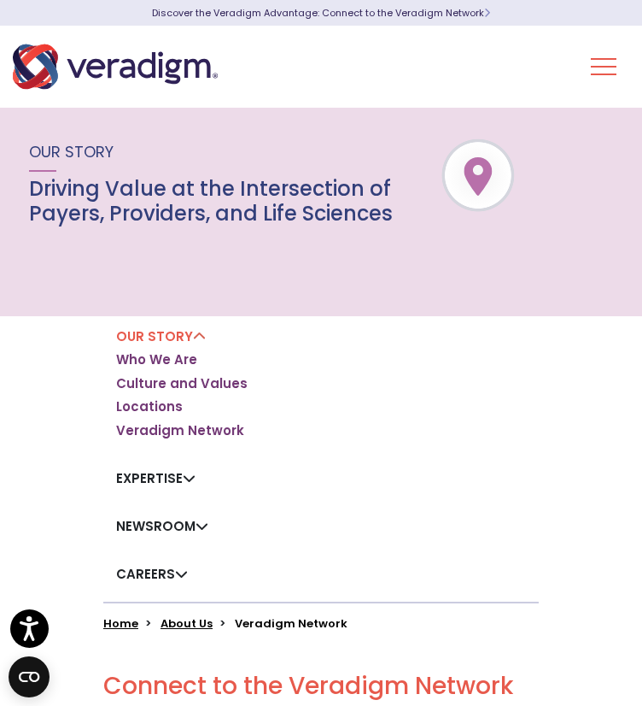
click at [603, 64] on button "Toggle Navigation Menu" at bounding box center [604, 66] width 26 height 44
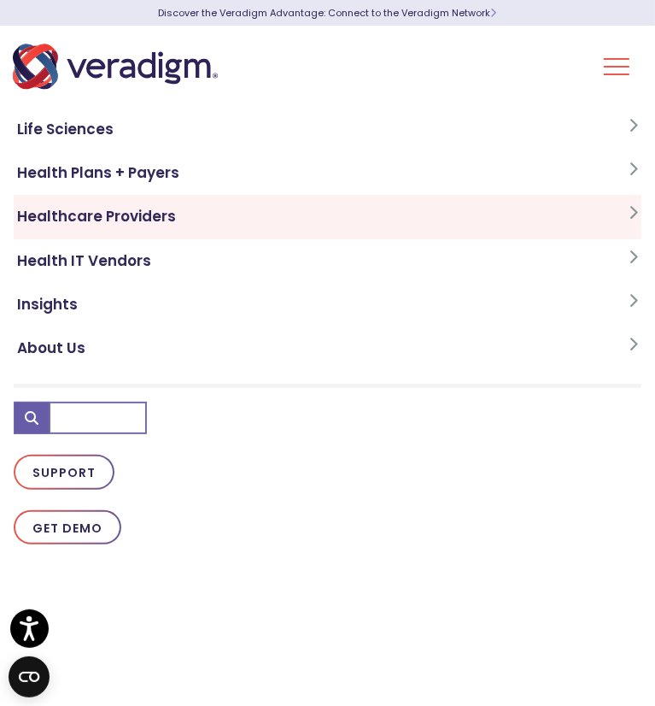
click at [448, 224] on link "Healthcare Providers" at bounding box center [328, 217] width 628 height 44
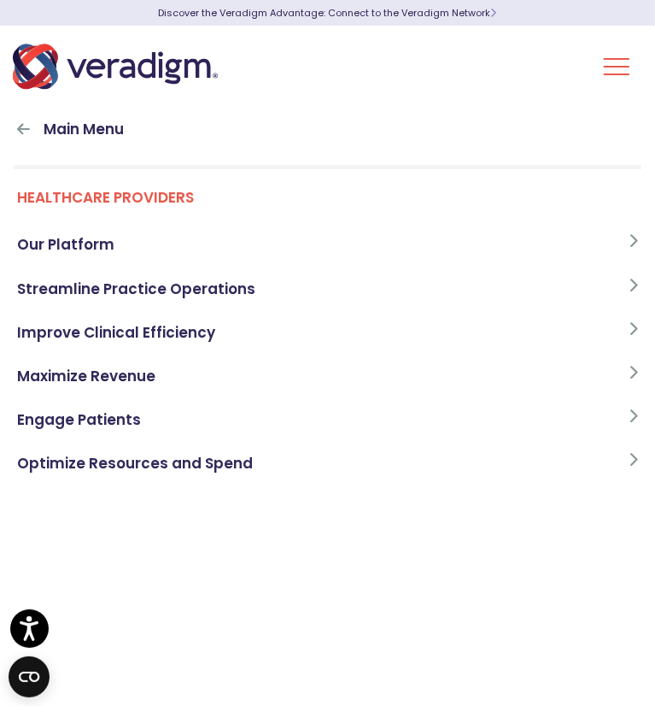
click at [44, 73] on img "Veradigm logo" at bounding box center [115, 66] width 205 height 56
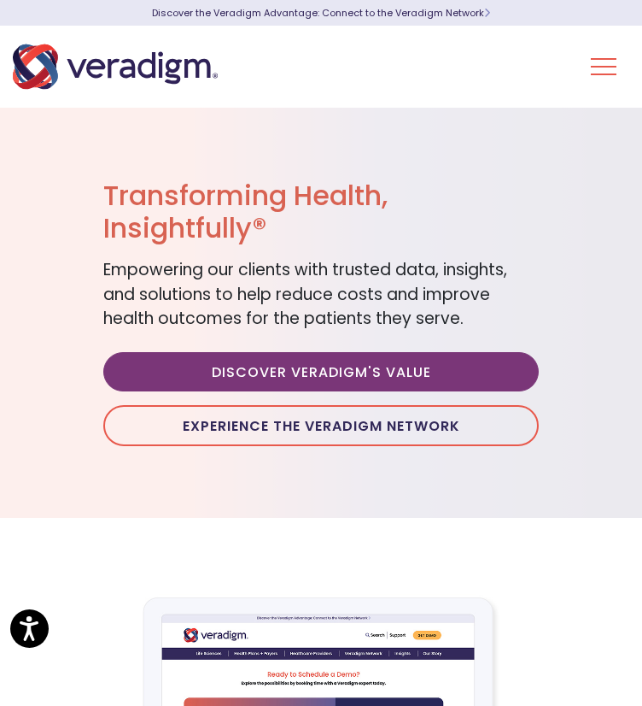
click at [148, 69] on img "Veradigm logo" at bounding box center [115, 66] width 205 height 56
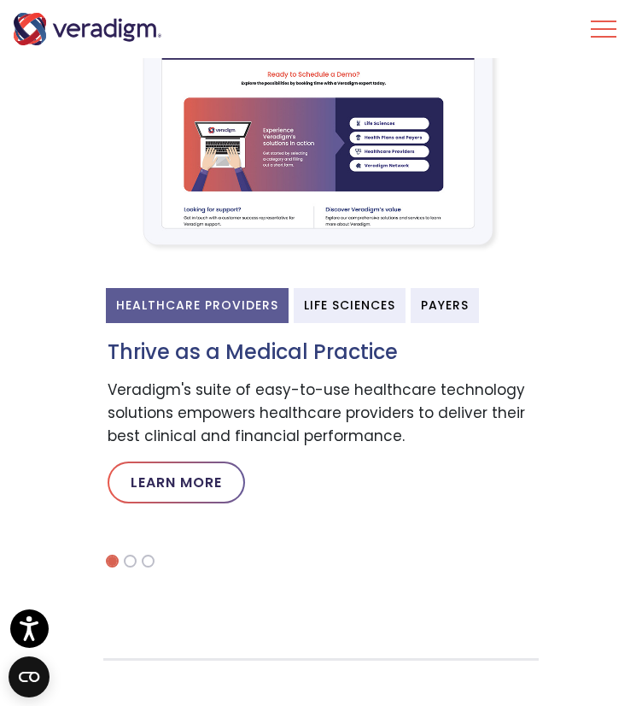
scroll to position [601, 0]
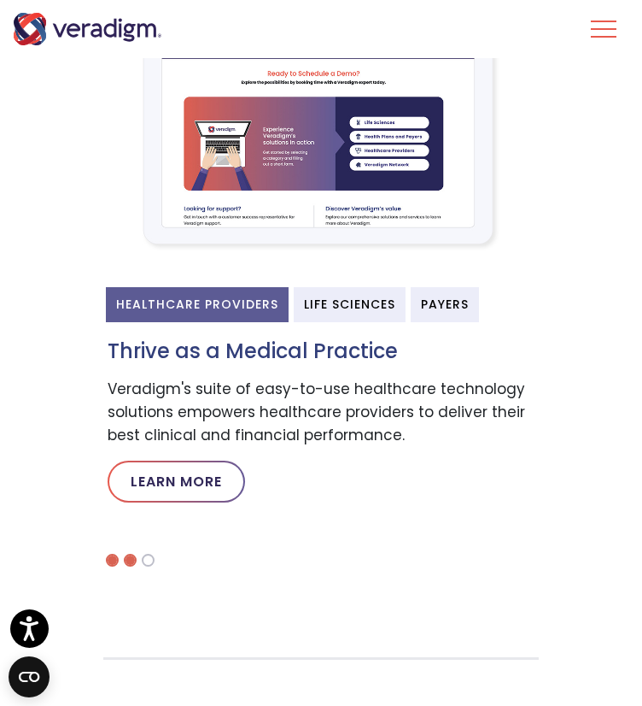
click at [130, 556] on li at bounding box center [130, 560] width 13 height 13
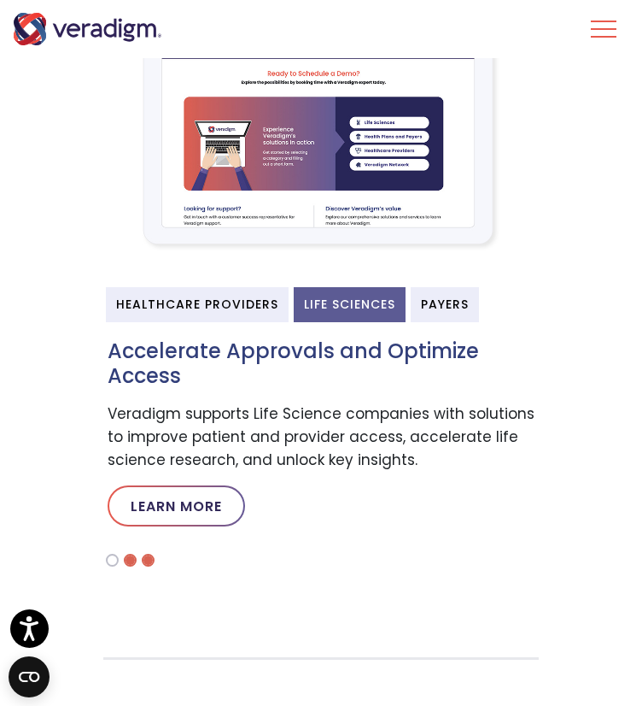
click at [147, 563] on li at bounding box center [148, 560] width 13 height 13
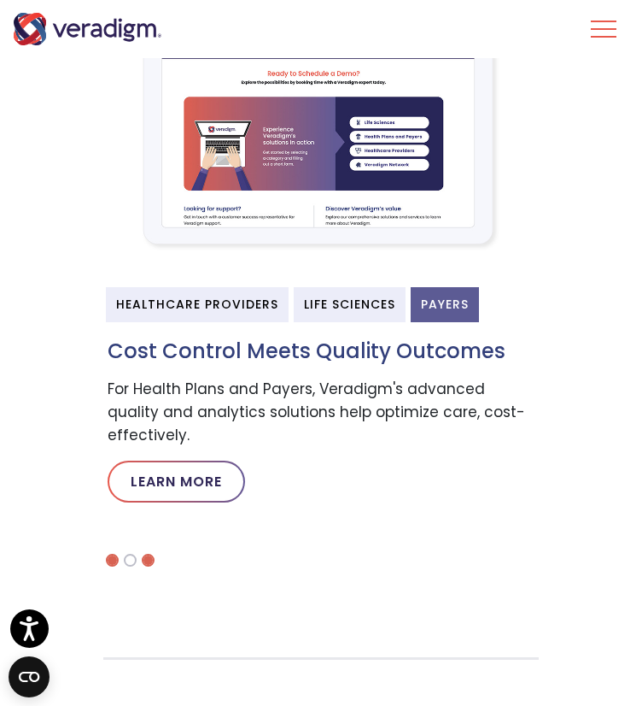
click at [111, 560] on li at bounding box center [112, 560] width 13 height 13
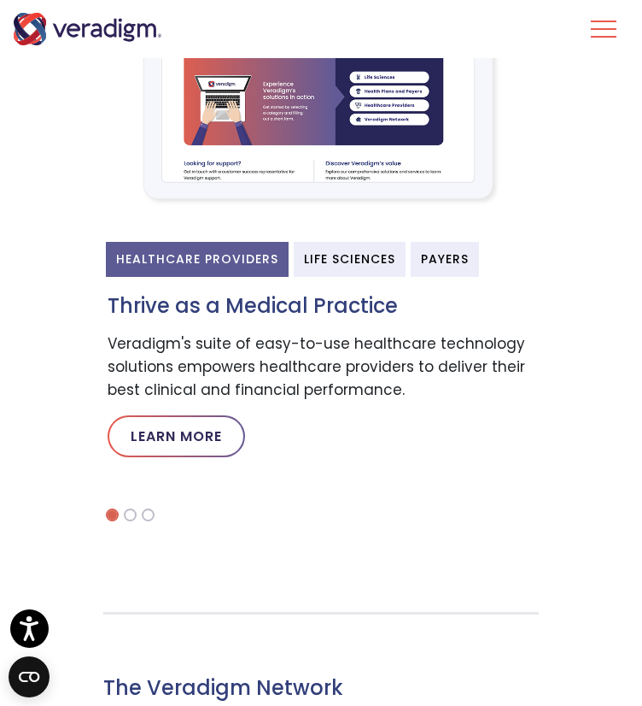
scroll to position [649, 0]
